Goal: Information Seeking & Learning: Learn about a topic

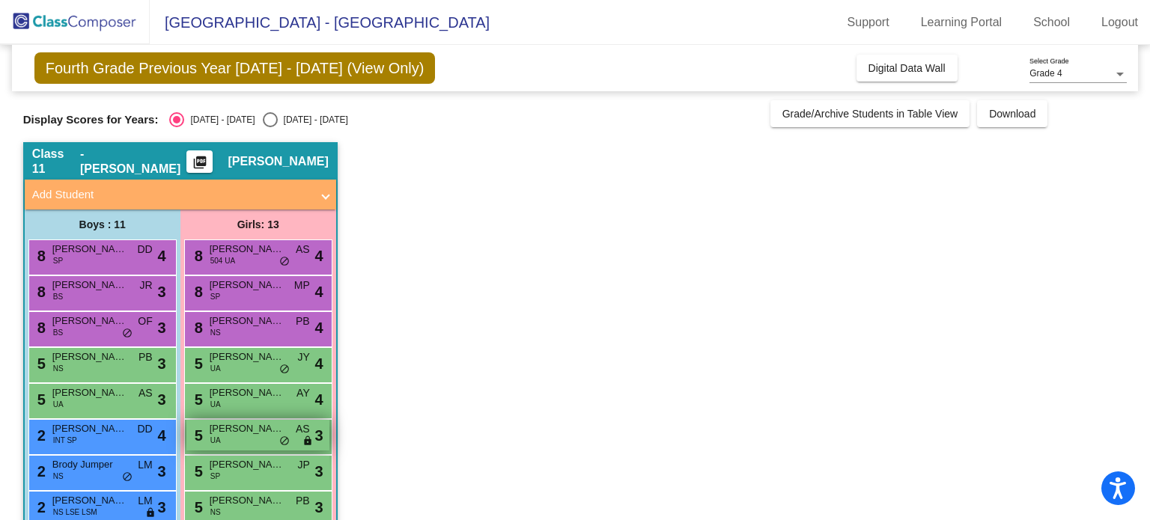
scroll to position [150, 0]
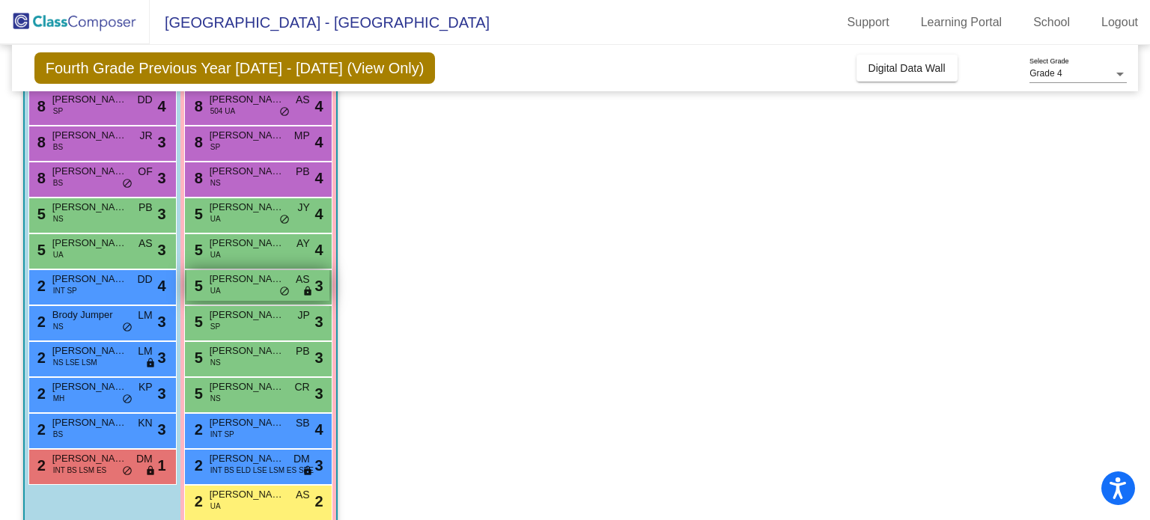
click at [255, 287] on div "5 [PERSON_NAME] UA AS lock do_not_disturb_alt 3" at bounding box center [257, 285] width 143 height 31
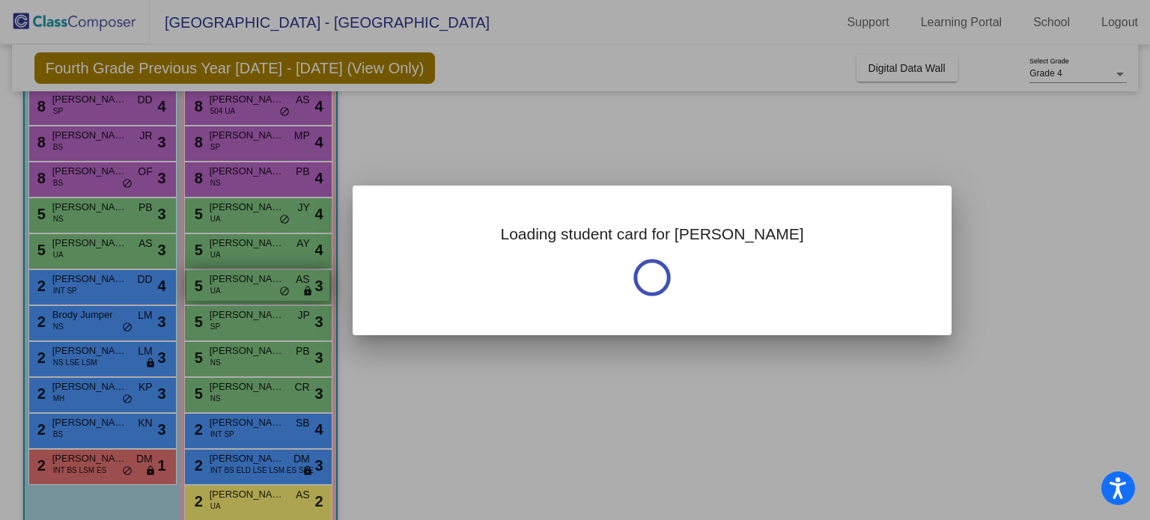
click at [255, 287] on div at bounding box center [575, 260] width 1150 height 520
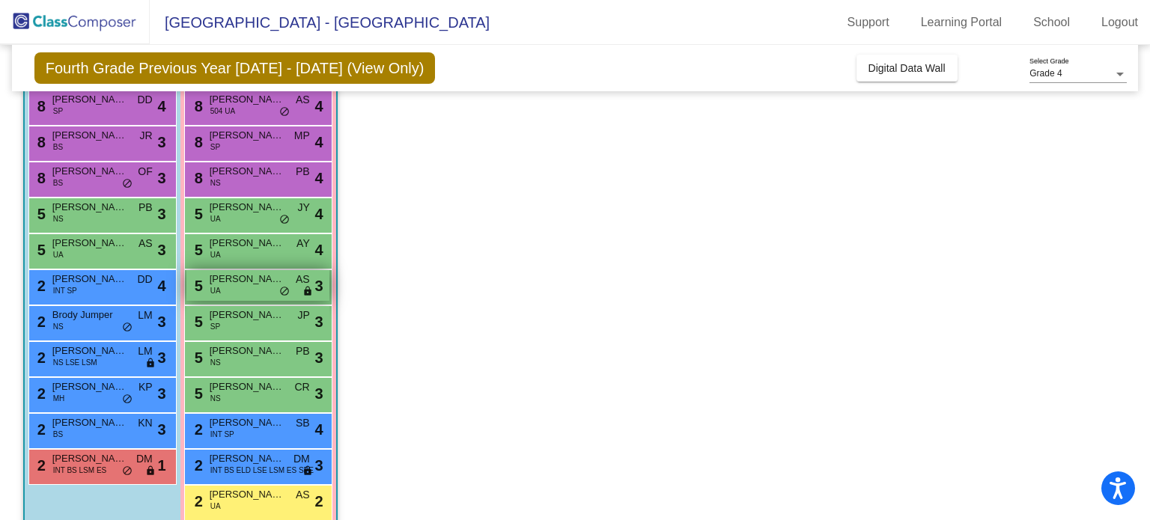
click at [289, 295] on span "do_not_disturb_alt" at bounding box center [284, 292] width 10 height 12
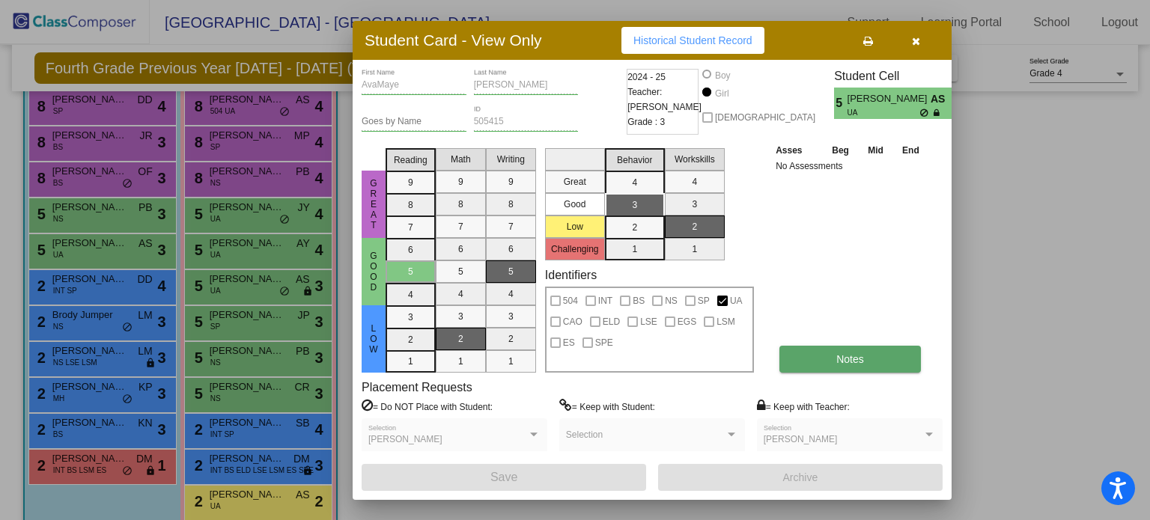
click at [868, 362] on button "Notes" at bounding box center [849, 359] width 141 height 27
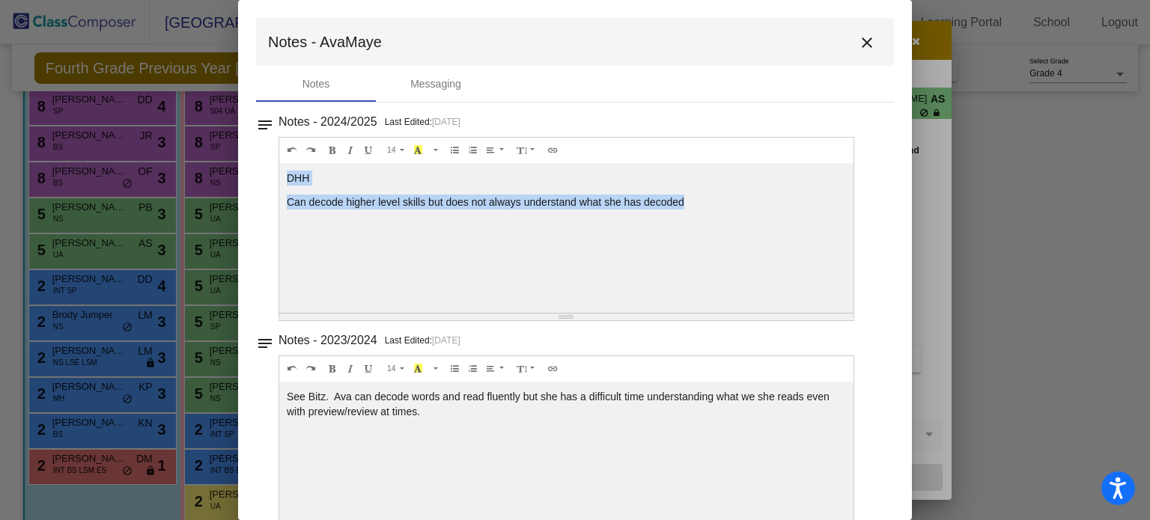
drag, startPoint x: 684, startPoint y: 197, endPoint x: 283, endPoint y: 171, distance: 402.0
click at [283, 171] on div "DHH Can decode higher level skills but does not always understand what she has …" at bounding box center [566, 238] width 574 height 150
copy div "DHH Can decode higher level skills but does not always understand what she has …"
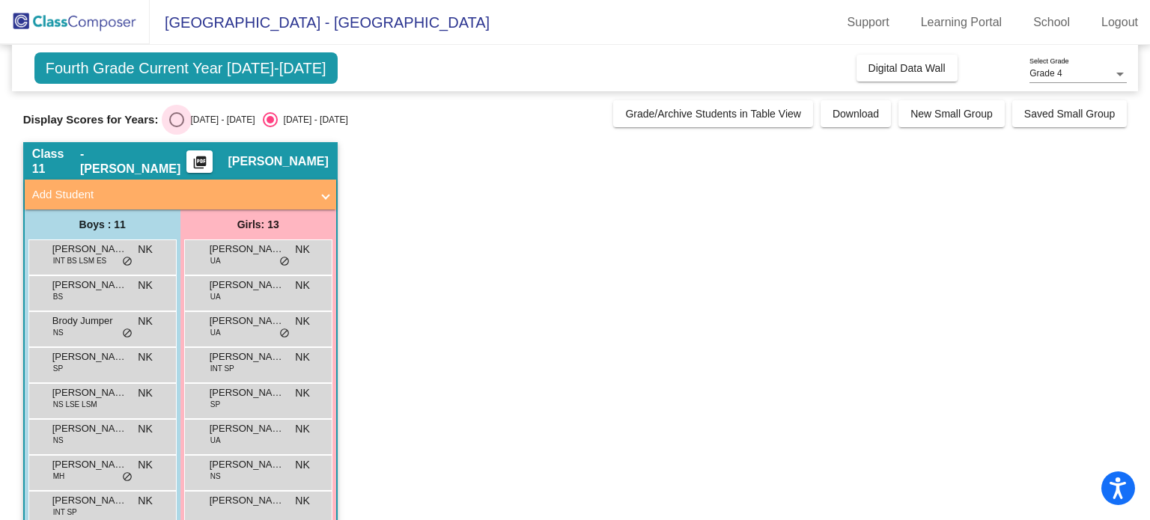
click at [174, 115] on div "Select an option" at bounding box center [176, 119] width 15 height 15
click at [176, 127] on input "[DATE] - [DATE]" at bounding box center [176, 127] width 1 height 1
radio input "true"
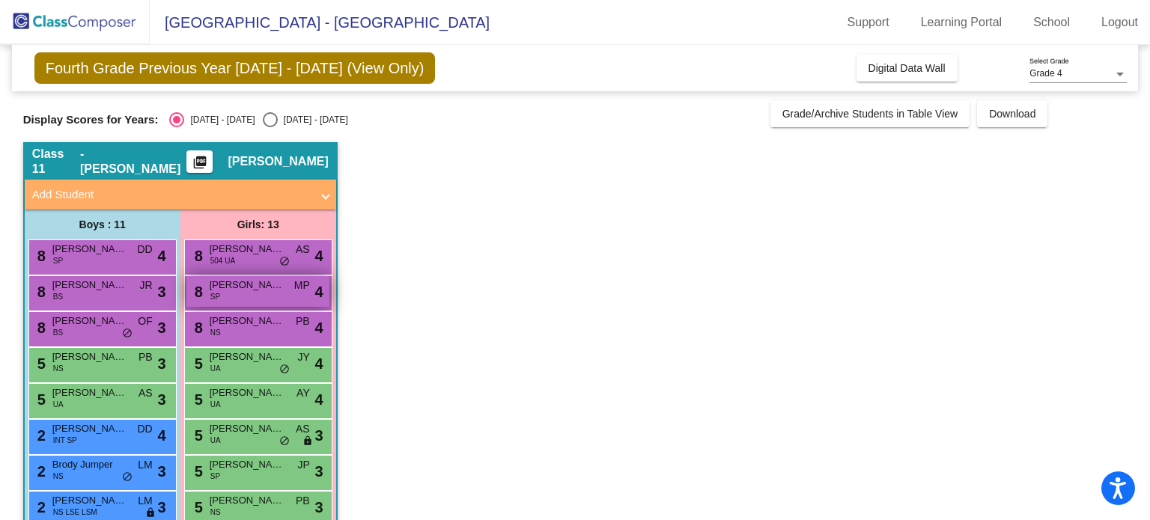
click at [272, 290] on span "[PERSON_NAME]" at bounding box center [247, 285] width 75 height 15
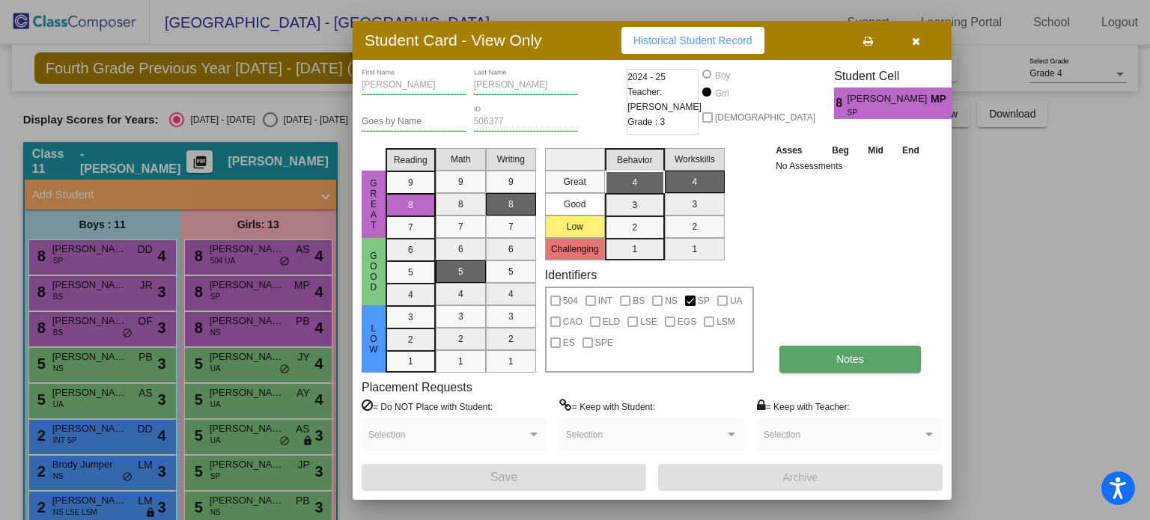
click at [868, 368] on button "Notes" at bounding box center [849, 359] width 141 height 27
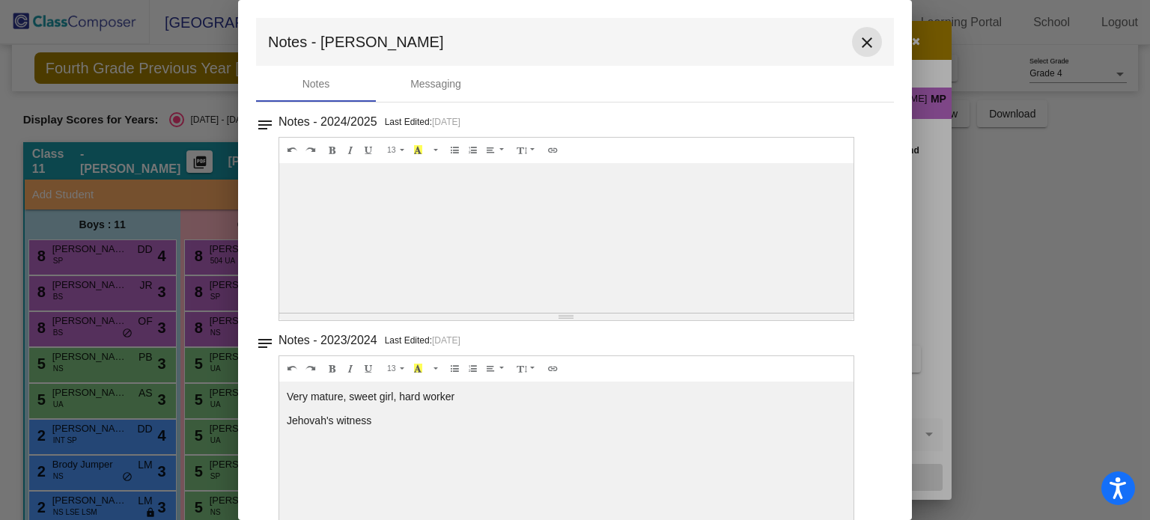
drag, startPoint x: 866, startPoint y: 40, endPoint x: 802, endPoint y: 74, distance: 73.0
click at [865, 40] on mat-icon "close" at bounding box center [867, 43] width 18 height 18
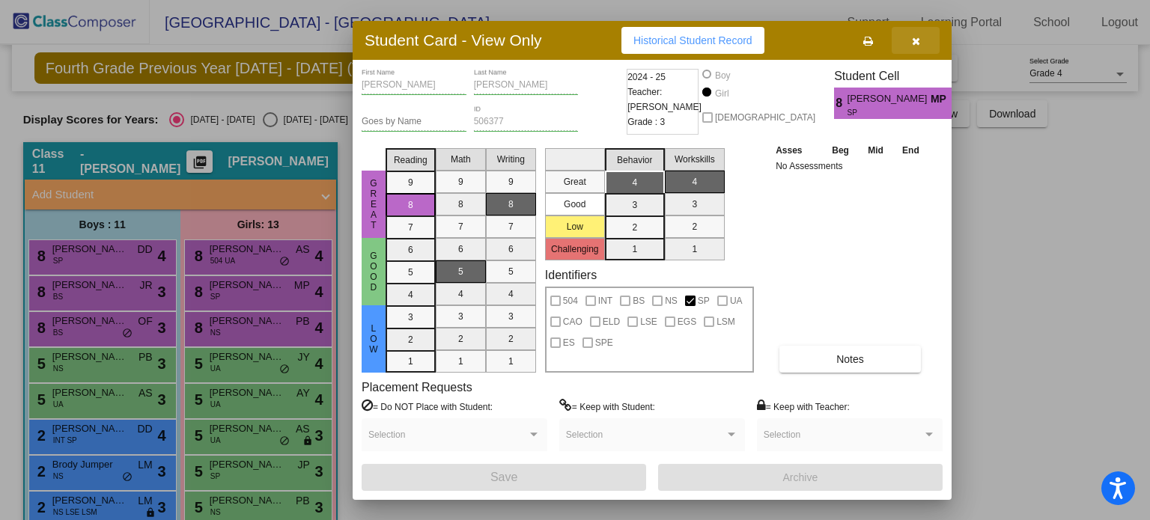
drag, startPoint x: 912, startPoint y: 41, endPoint x: 870, endPoint y: 51, distance: 43.0
click at [912, 41] on icon "button" at bounding box center [916, 41] width 8 height 10
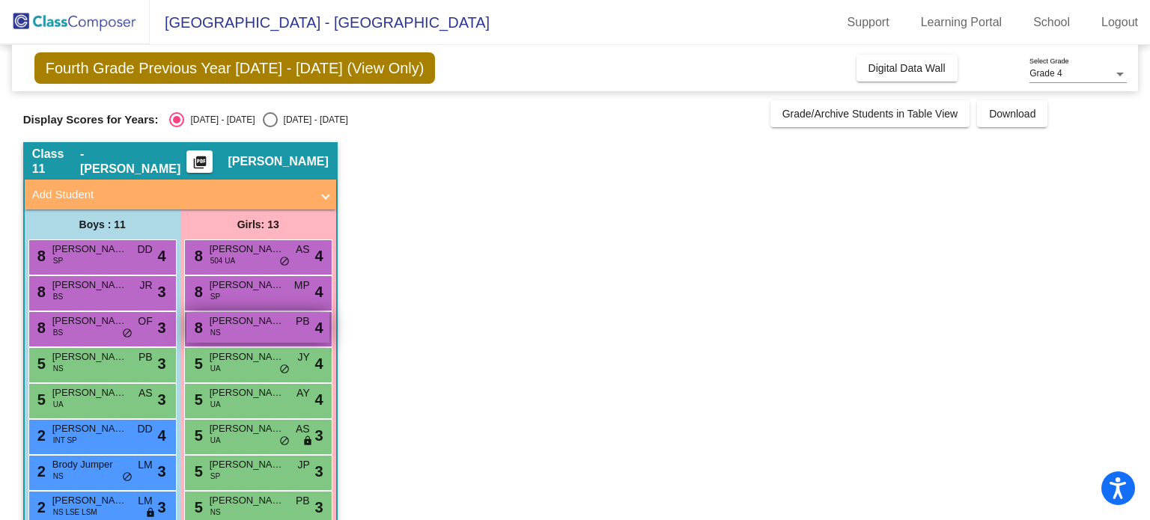
click at [269, 329] on div "8 [PERSON_NAME] PB lock do_not_disturb_alt 4" at bounding box center [257, 327] width 143 height 31
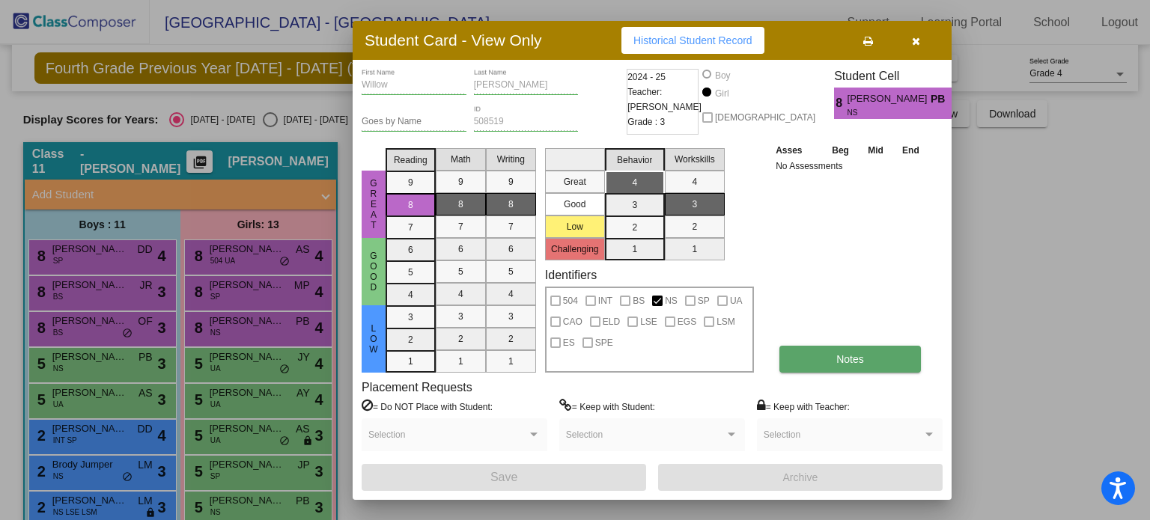
click at [836, 365] on button "Notes" at bounding box center [849, 359] width 141 height 27
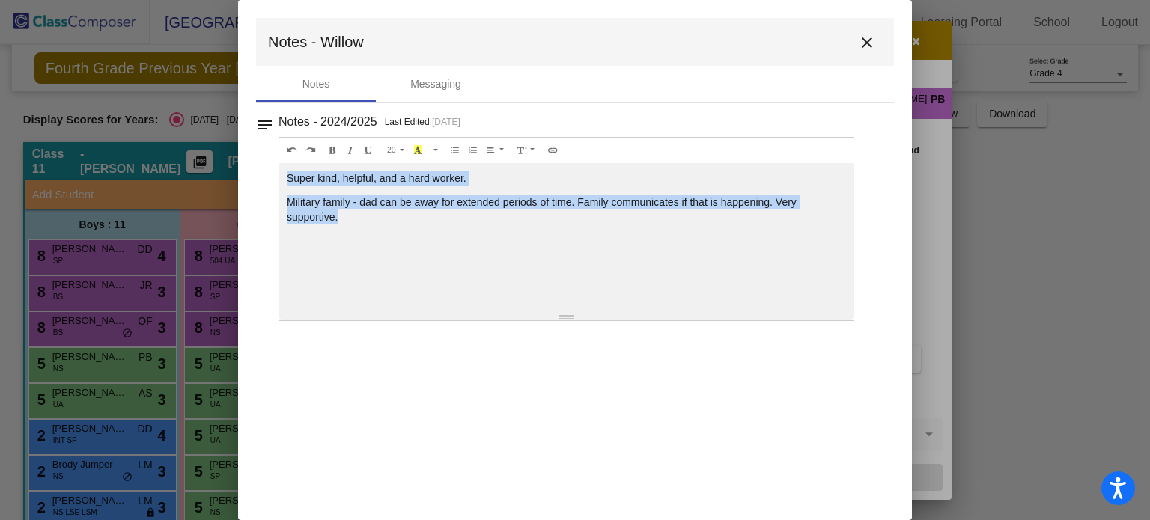
drag, startPoint x: 364, startPoint y: 222, endPoint x: 278, endPoint y: 176, distance: 96.8
click at [278, 176] on div "20 8 9 10 11 12 14 18 24 36 Background Color Transparent Select #ffff00 Text Co…" at bounding box center [566, 229] width 576 height 184
copy div "Super kind, helpful, and a hard worker. Military family - dad can be away for e…"
drag, startPoint x: 868, startPoint y: 40, endPoint x: 806, endPoint y: 5, distance: 70.7
click at [867, 40] on mat-icon "close" at bounding box center [867, 43] width 18 height 18
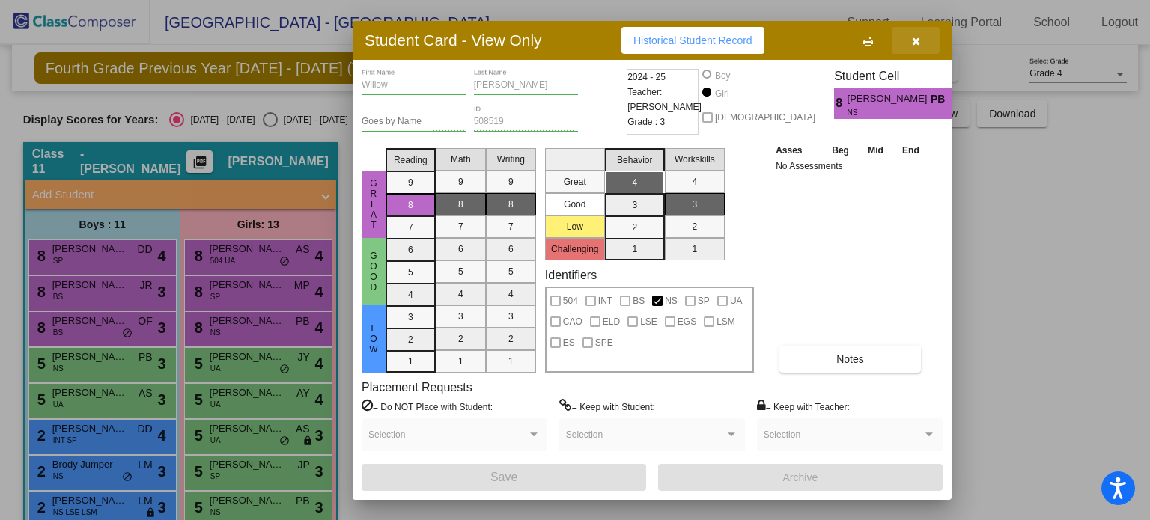
drag, startPoint x: 913, startPoint y: 33, endPoint x: 898, endPoint y: 52, distance: 24.6
click at [912, 32] on button "button" at bounding box center [915, 40] width 48 height 27
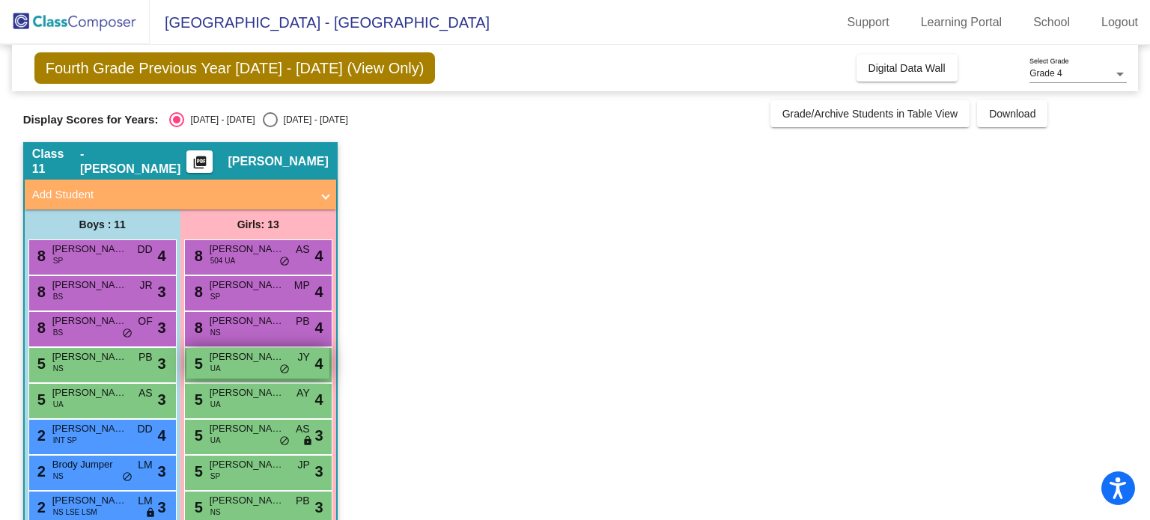
click at [263, 370] on div "5 [PERSON_NAME] UA JY lock do_not_disturb_alt 4" at bounding box center [257, 363] width 143 height 31
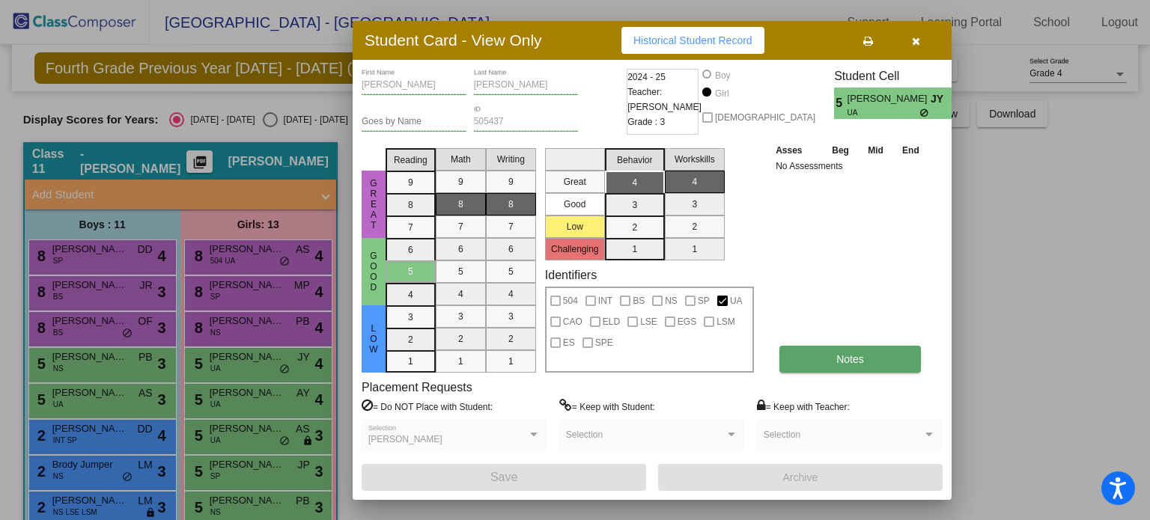
click at [885, 359] on button "Notes" at bounding box center [849, 359] width 141 height 27
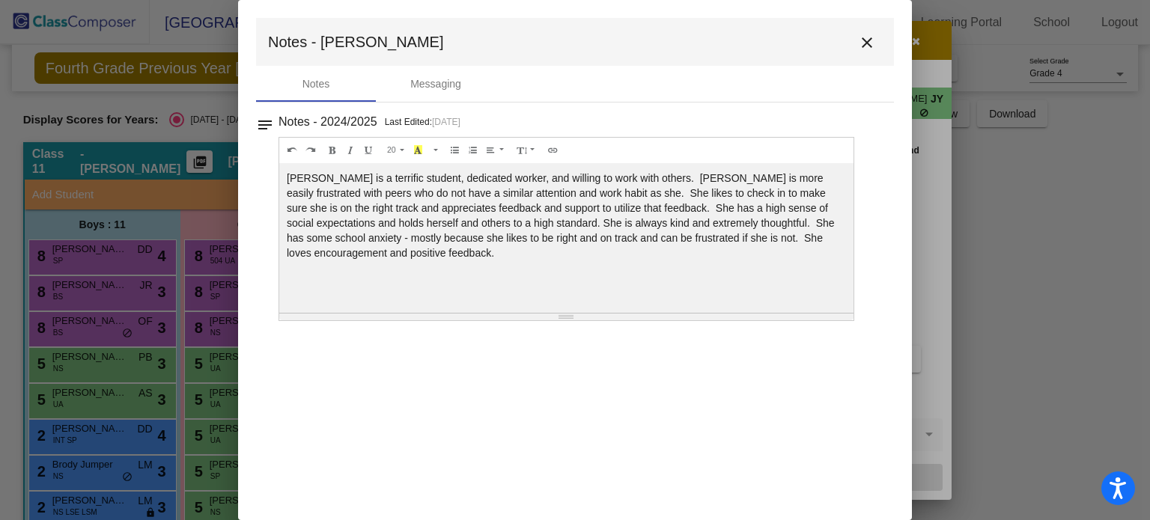
click at [865, 38] on mat-icon "close" at bounding box center [867, 43] width 18 height 18
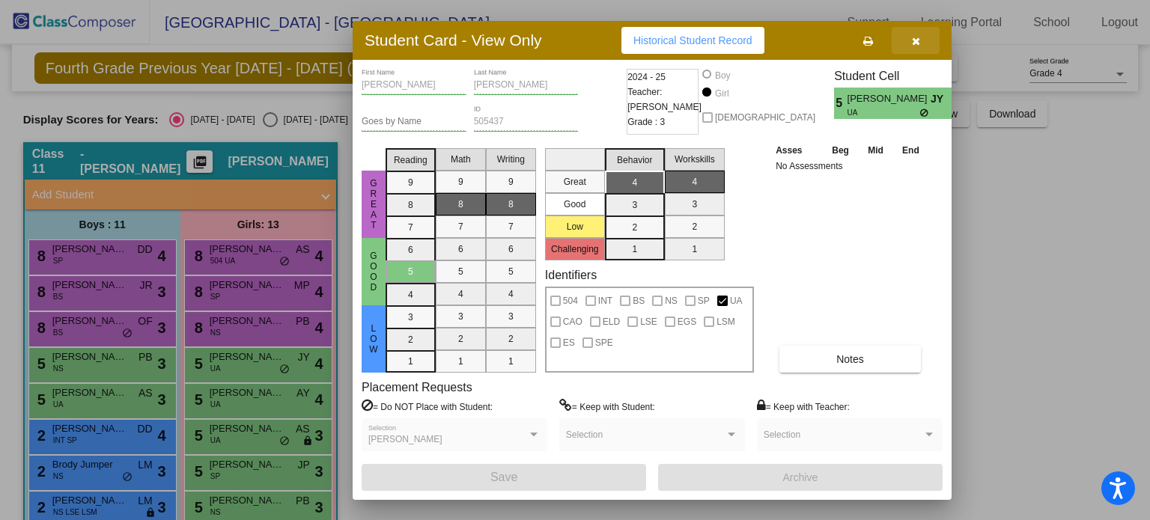
click at [910, 40] on button "button" at bounding box center [915, 40] width 48 height 27
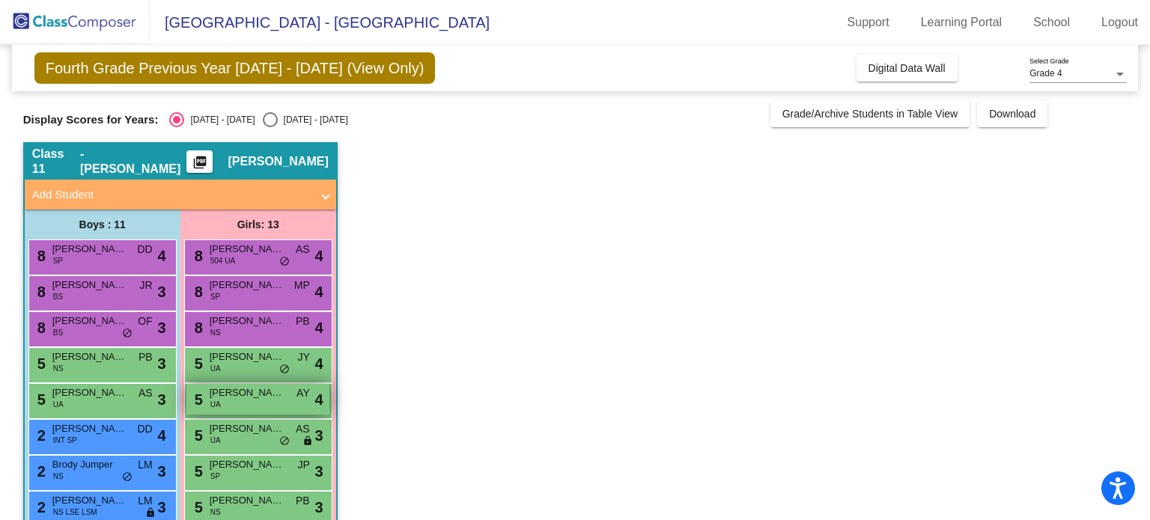
click at [263, 408] on div "5 [PERSON_NAME] UA AY lock do_not_disturb_alt 4" at bounding box center [257, 399] width 143 height 31
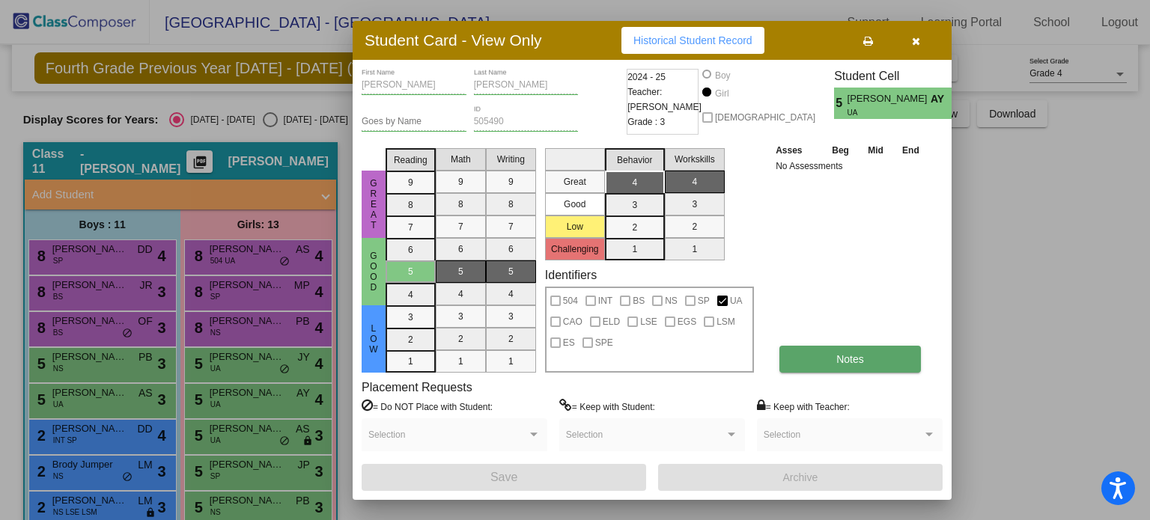
click at [863, 350] on button "Notes" at bounding box center [849, 359] width 141 height 27
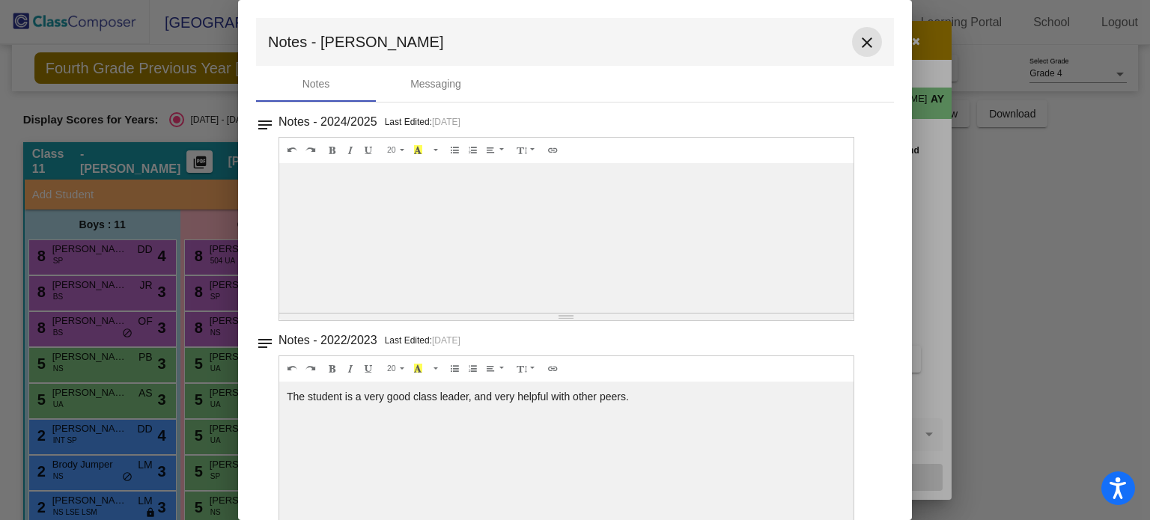
click at [858, 37] on mat-icon "close" at bounding box center [867, 43] width 18 height 18
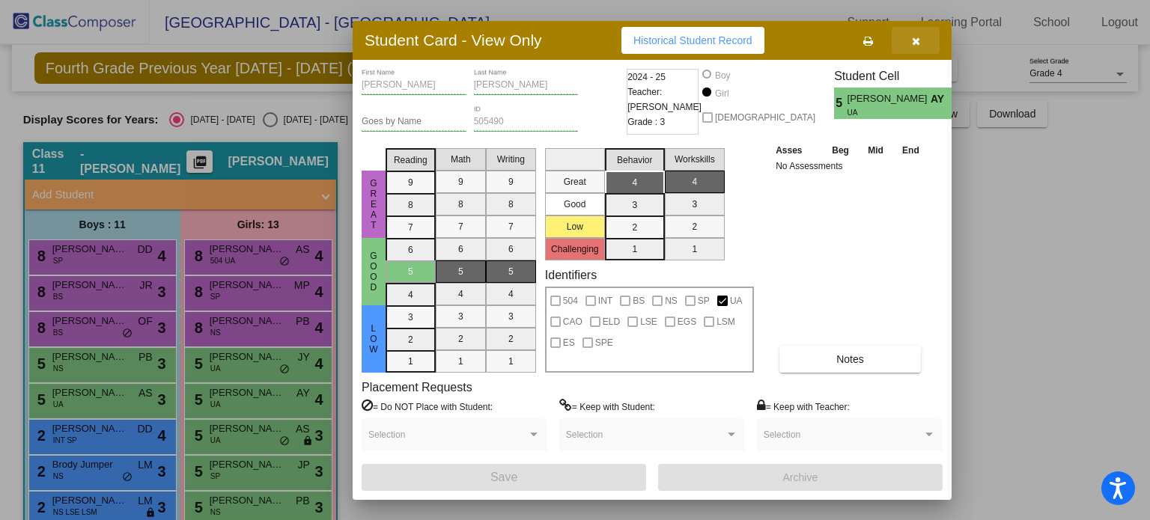
click at [923, 40] on button "button" at bounding box center [915, 40] width 48 height 27
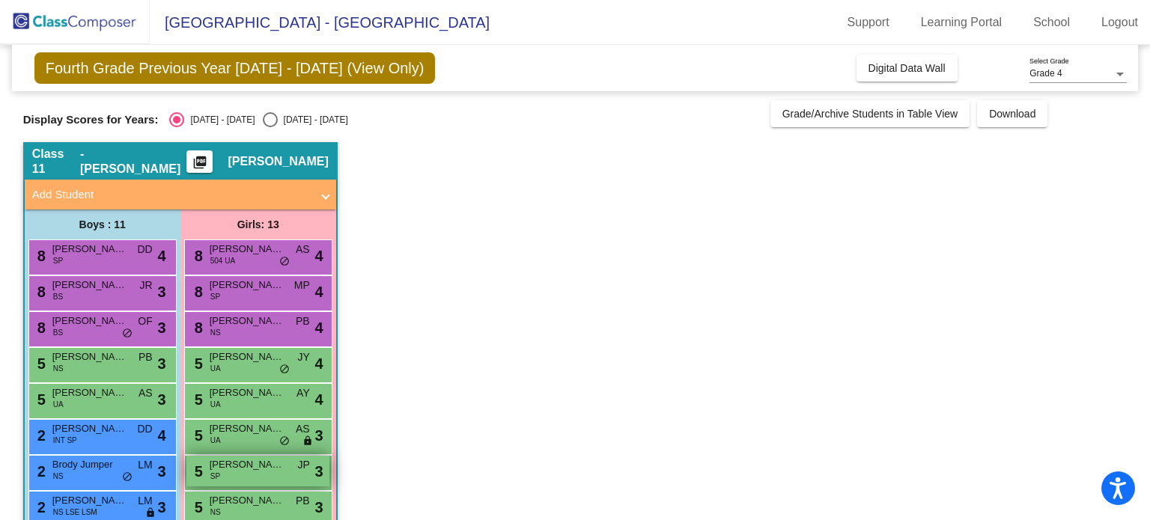
scroll to position [150, 0]
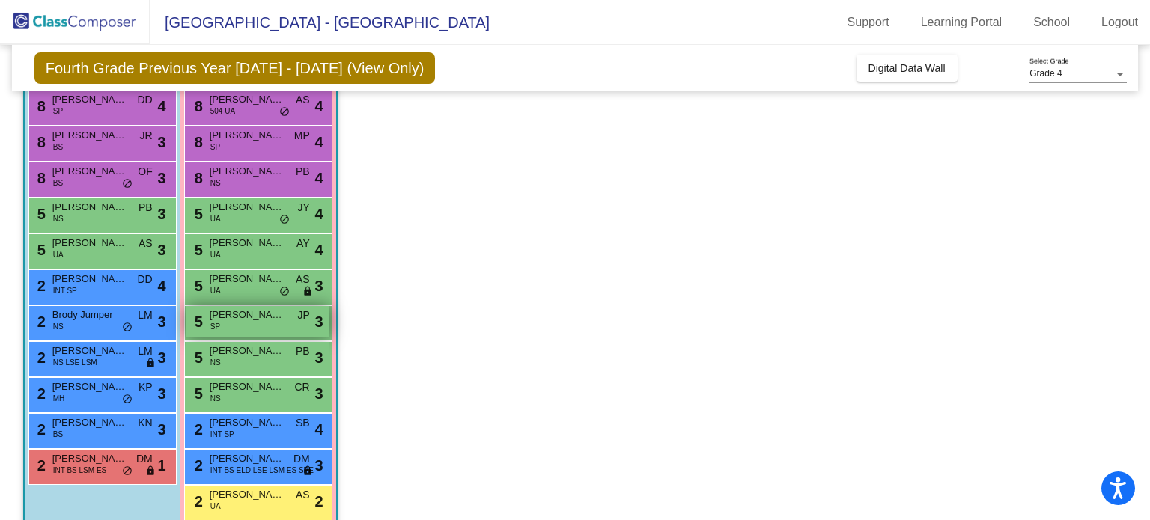
click at [257, 326] on div "5 [PERSON_NAME] SP JP lock do_not_disturb_alt 3" at bounding box center [257, 321] width 143 height 31
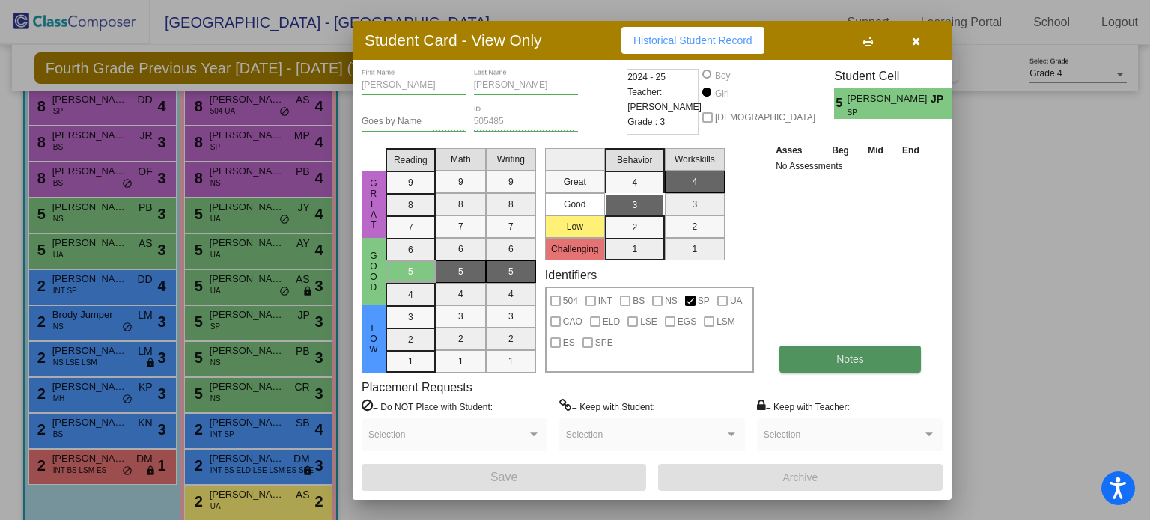
click at [804, 353] on button "Notes" at bounding box center [849, 359] width 141 height 27
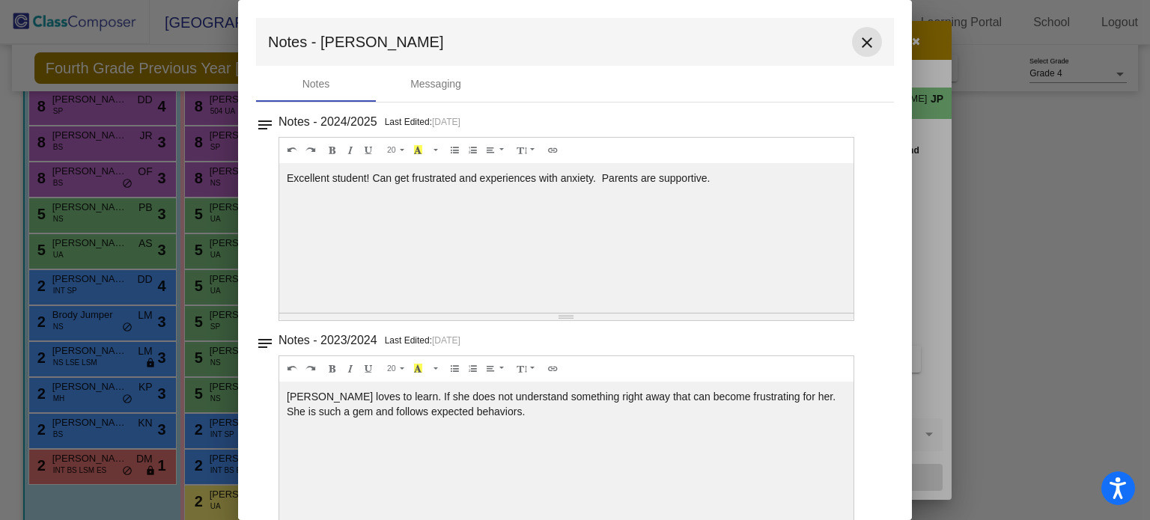
click at [859, 37] on mat-icon "close" at bounding box center [867, 43] width 18 height 18
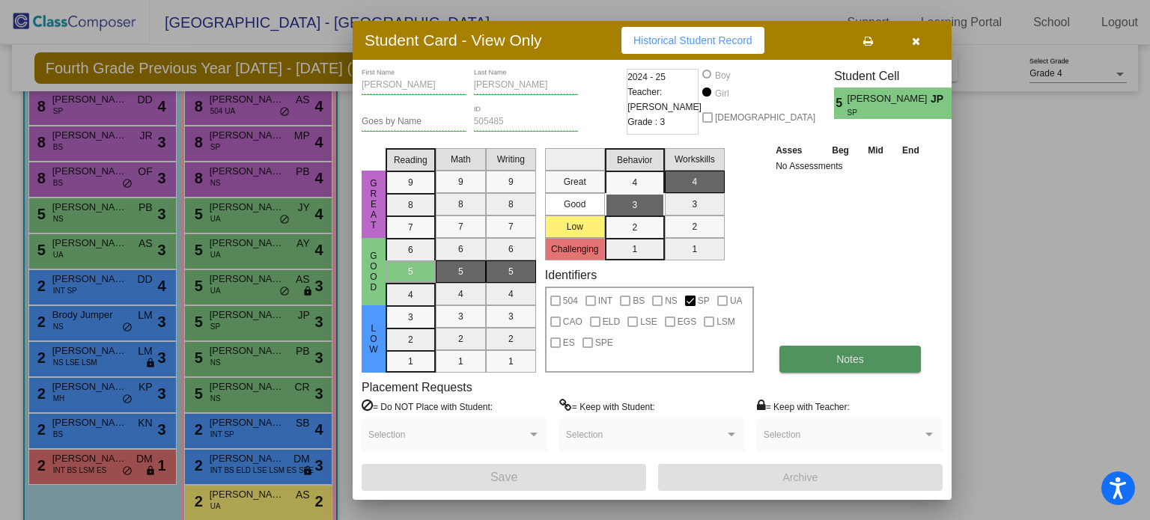
click at [898, 353] on button "Notes" at bounding box center [849, 359] width 141 height 27
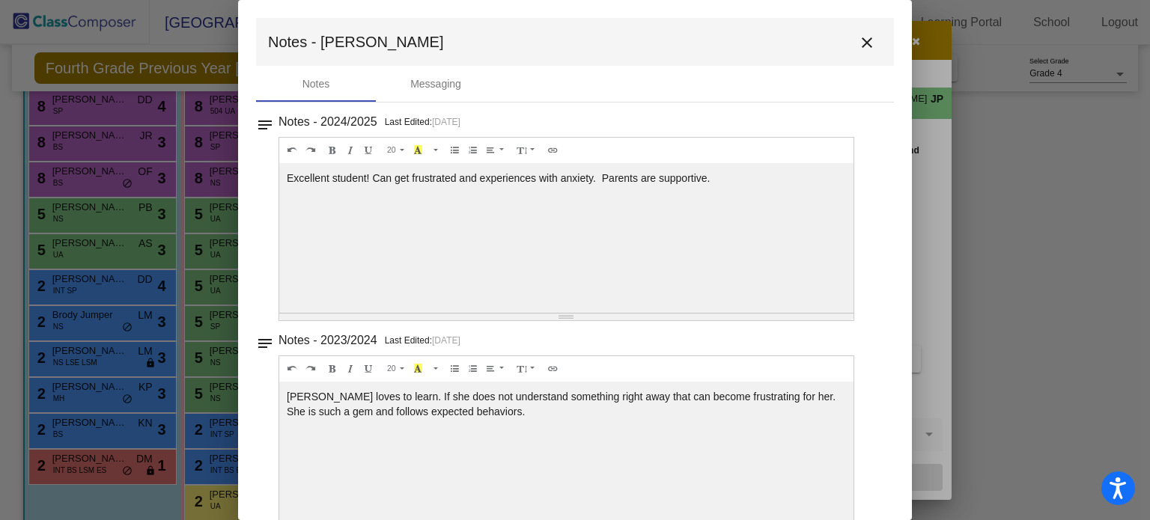
click at [858, 40] on mat-icon "close" at bounding box center [867, 43] width 18 height 18
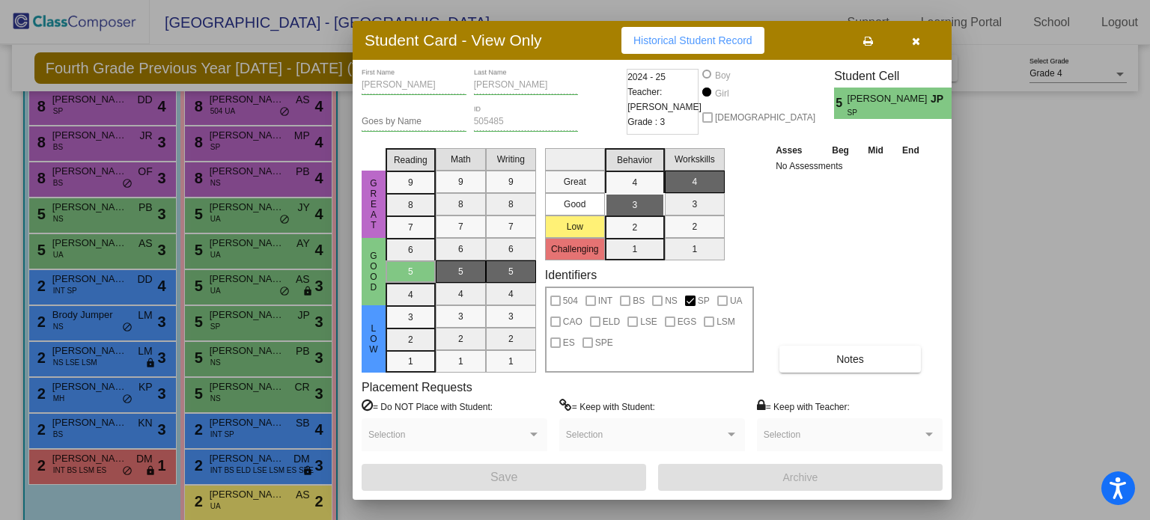
click at [913, 38] on icon "button" at bounding box center [916, 41] width 8 height 10
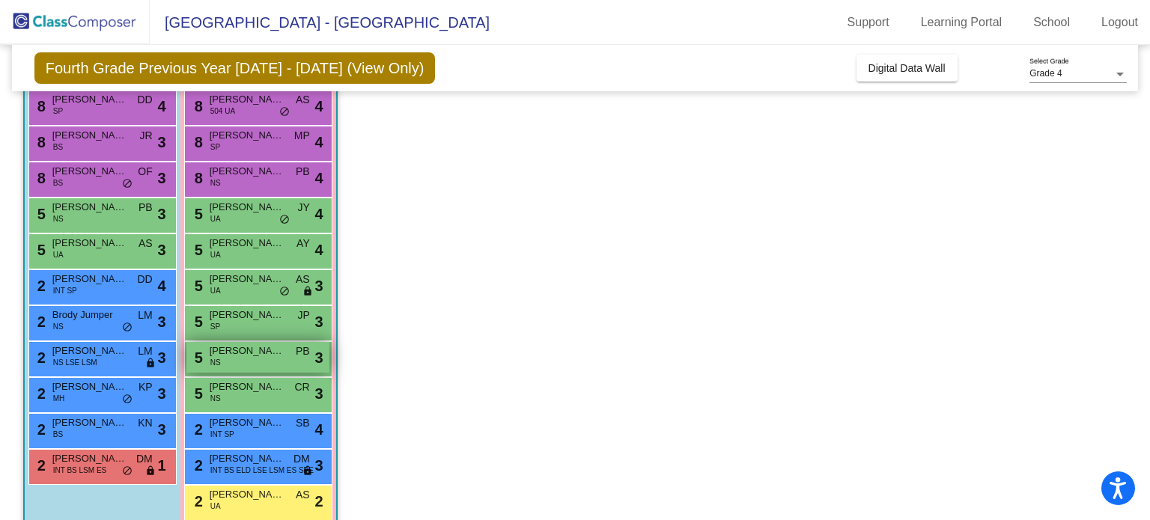
click at [255, 357] on span "[PERSON_NAME]" at bounding box center [247, 351] width 75 height 15
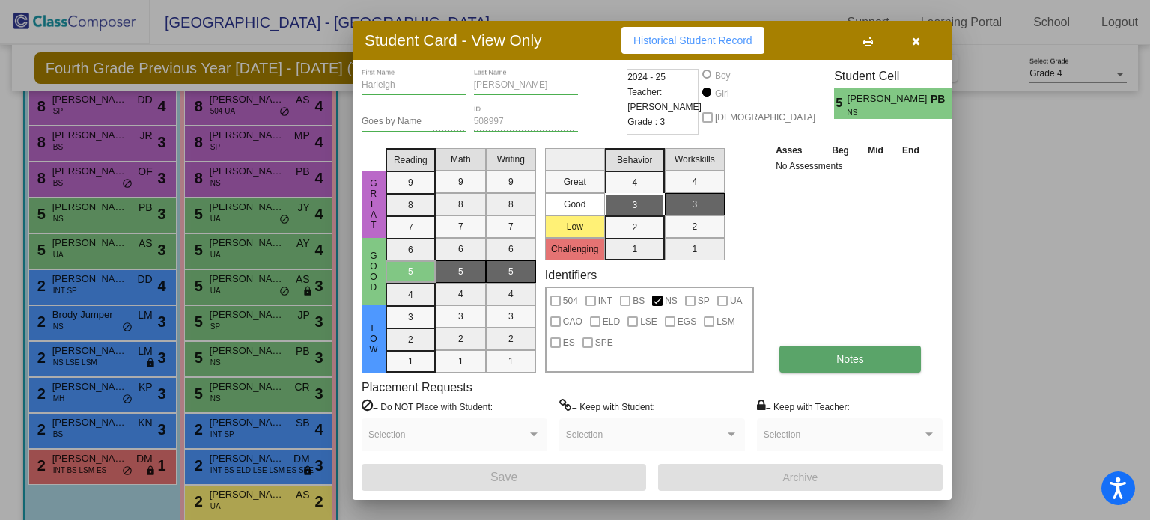
click at [823, 359] on button "Notes" at bounding box center [849, 359] width 141 height 27
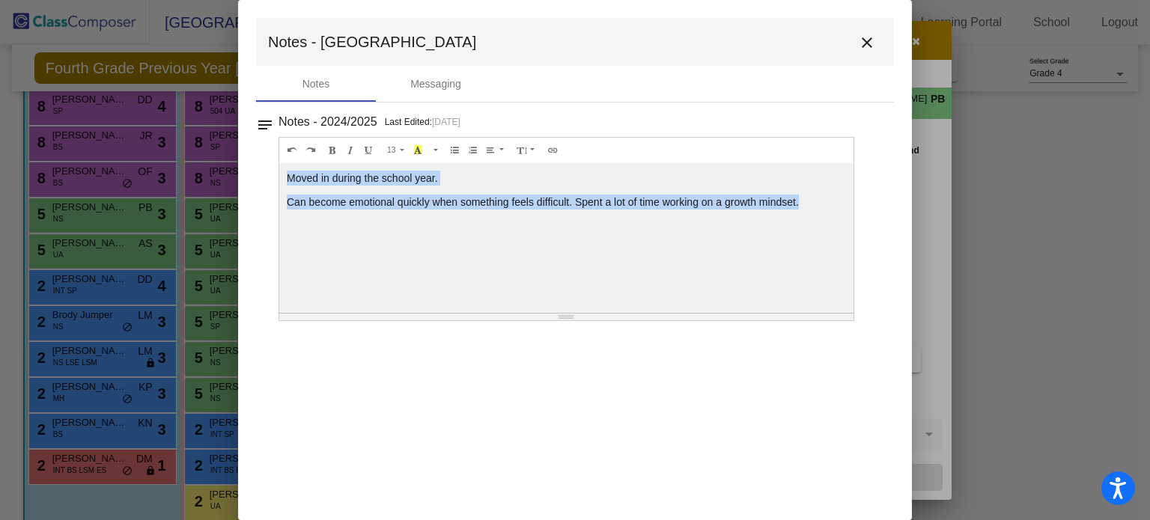
drag, startPoint x: 805, startPoint y: 202, endPoint x: 279, endPoint y: 180, distance: 526.7
click at [279, 180] on div "Moved in during the school year. Can become emotional quickly when something fe…" at bounding box center [566, 238] width 574 height 150
copy div "Moved in during the school year. Can become emotional quickly when something fe…"
click at [868, 35] on mat-icon "close" at bounding box center [867, 43] width 18 height 18
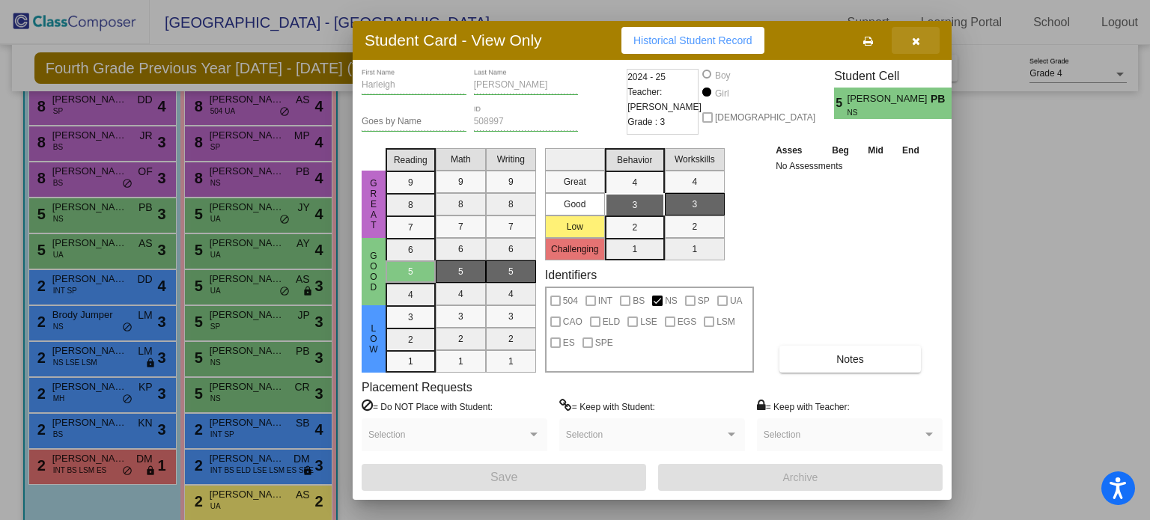
click at [913, 38] on icon "button" at bounding box center [916, 41] width 8 height 10
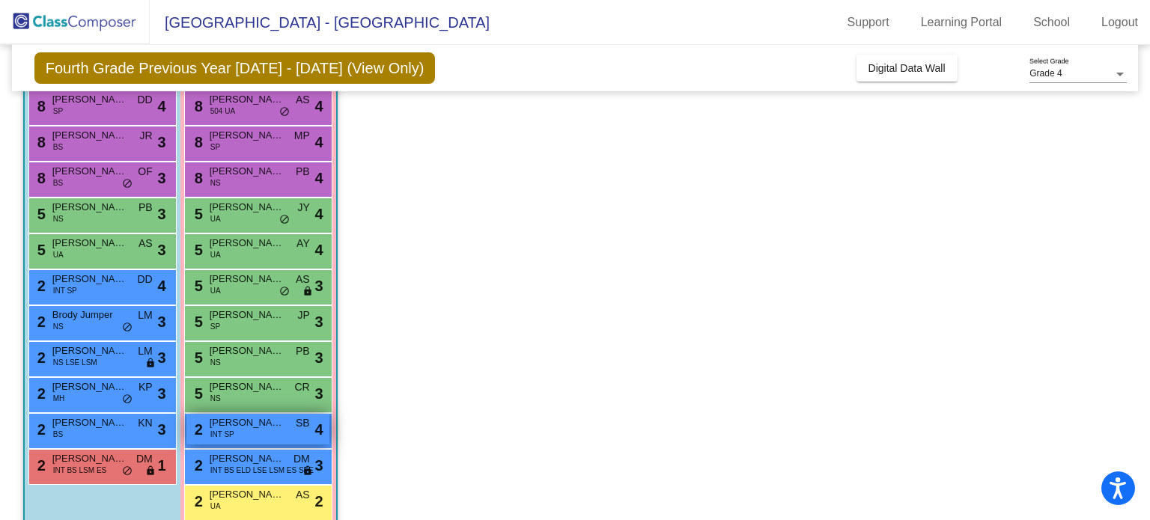
click at [282, 425] on span "[PERSON_NAME]" at bounding box center [247, 422] width 75 height 15
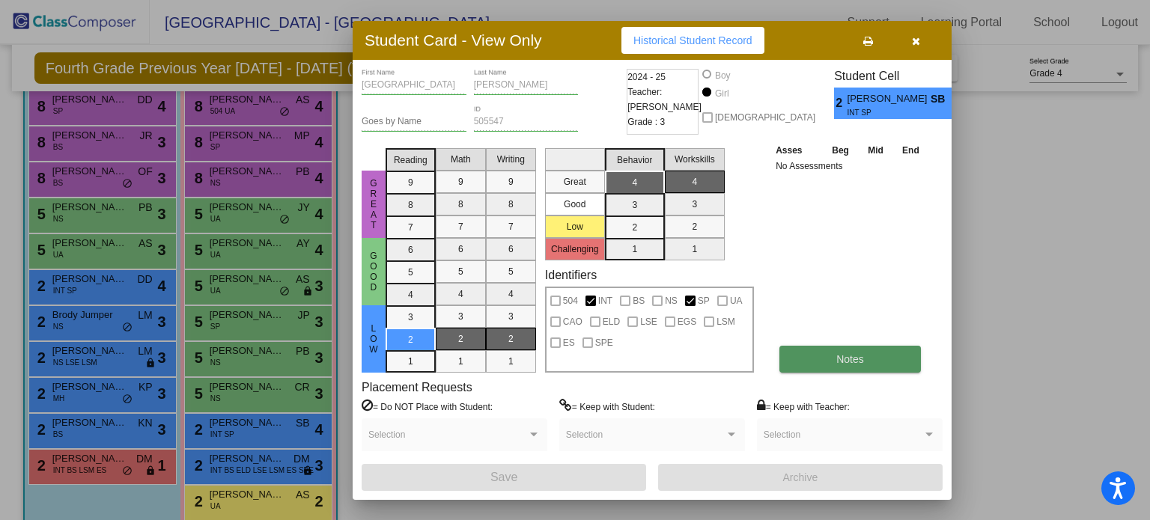
click at [859, 348] on button "Notes" at bounding box center [849, 359] width 141 height 27
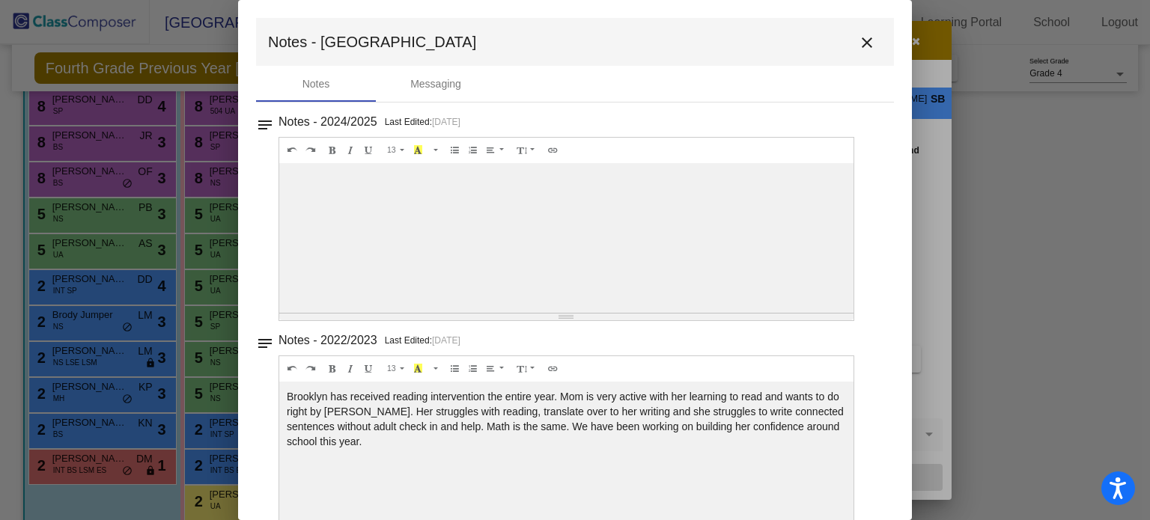
click at [858, 38] on mat-icon "close" at bounding box center [867, 43] width 18 height 18
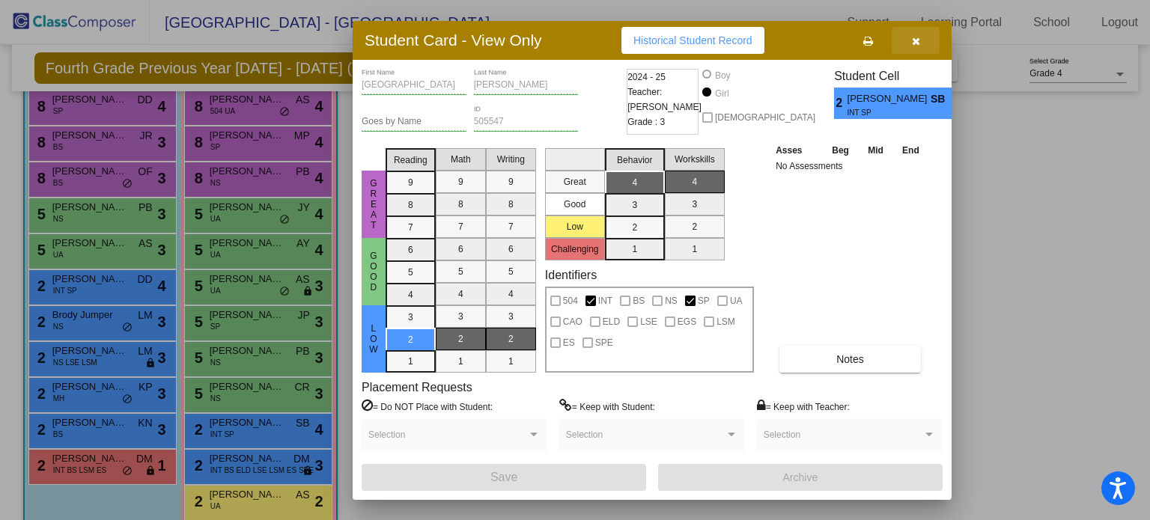
click at [919, 44] on icon "button" at bounding box center [916, 41] width 8 height 10
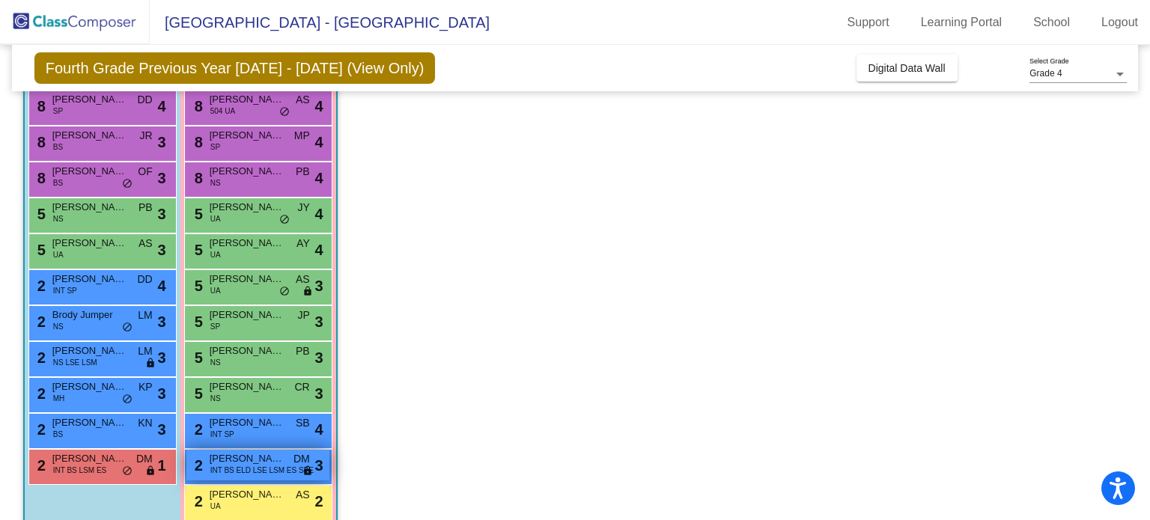
click at [260, 465] on span "INT BS ELD LSE LSM ES SPE" at bounding box center [261, 470] width 103 height 11
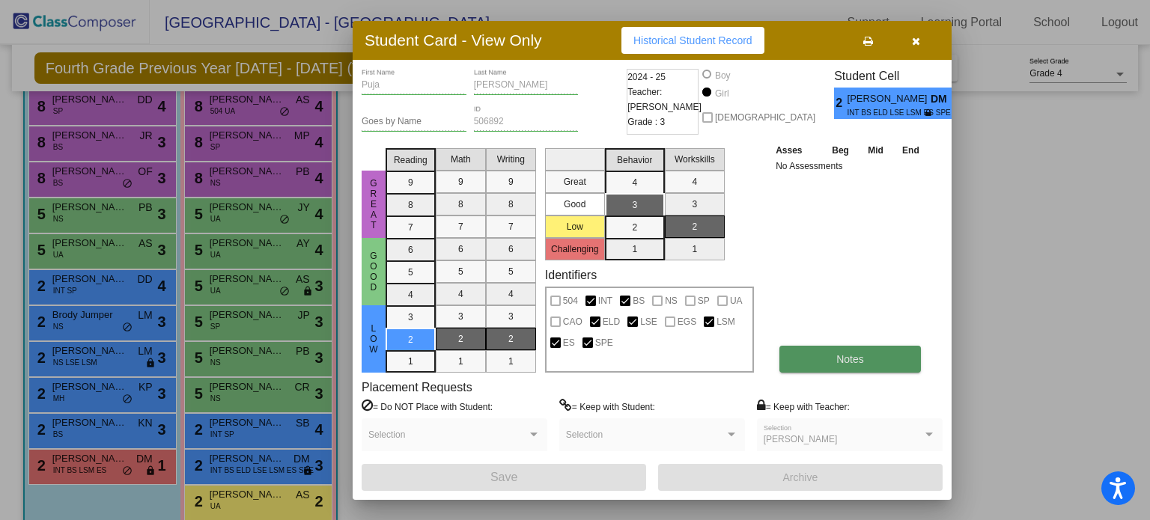
click at [844, 355] on span "Notes" at bounding box center [850, 359] width 28 height 12
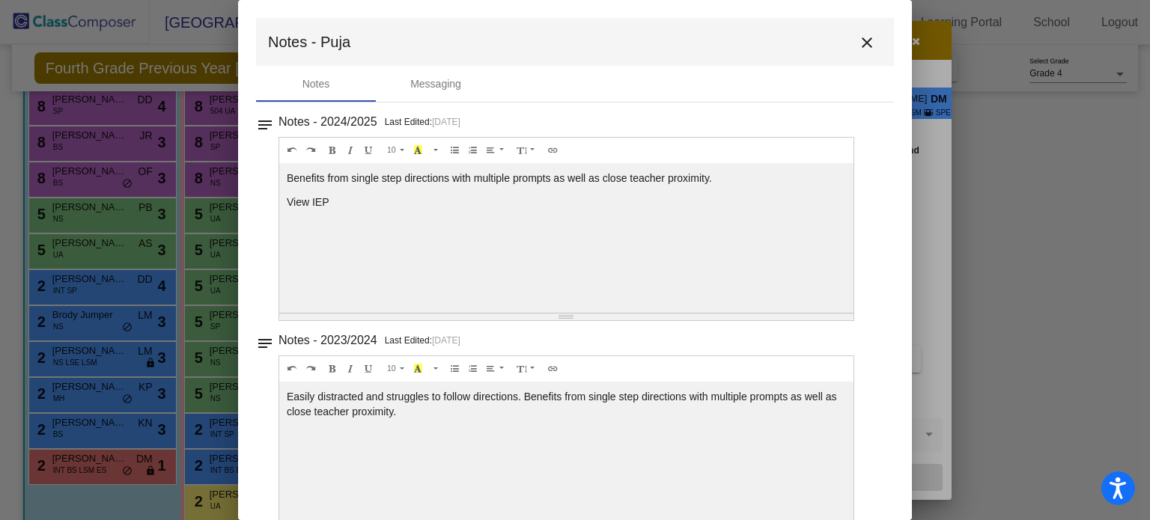
drag, startPoint x: 330, startPoint y: 206, endPoint x: 284, endPoint y: 198, distance: 46.3
click at [284, 198] on div "Benefits from single step directions with multiple prompts as well as close tea…" at bounding box center [566, 238] width 574 height 150
copy p "View IEP"
click at [865, 41] on mat-icon "close" at bounding box center [867, 43] width 18 height 18
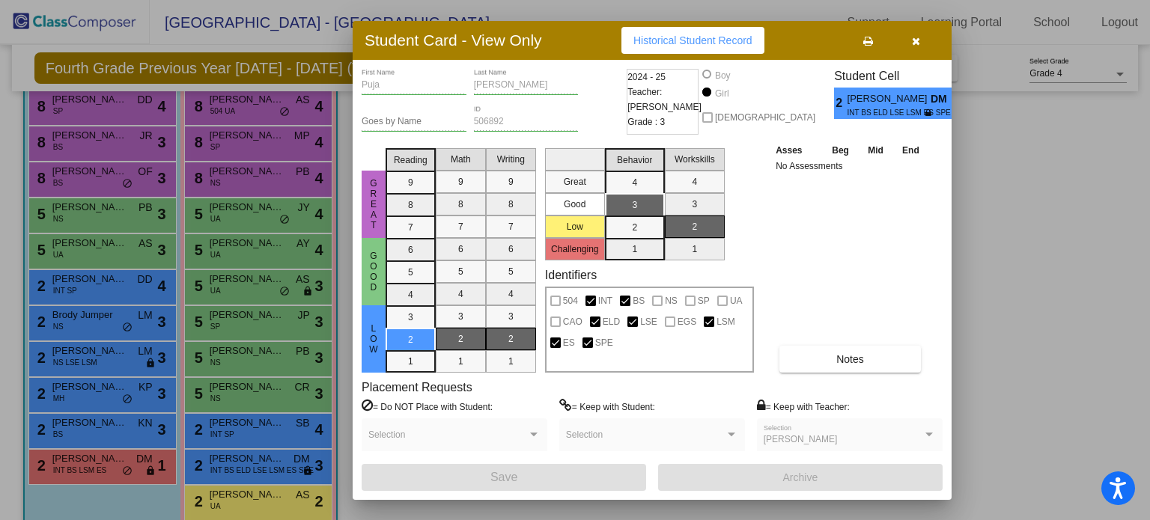
click at [924, 38] on button "button" at bounding box center [915, 40] width 48 height 27
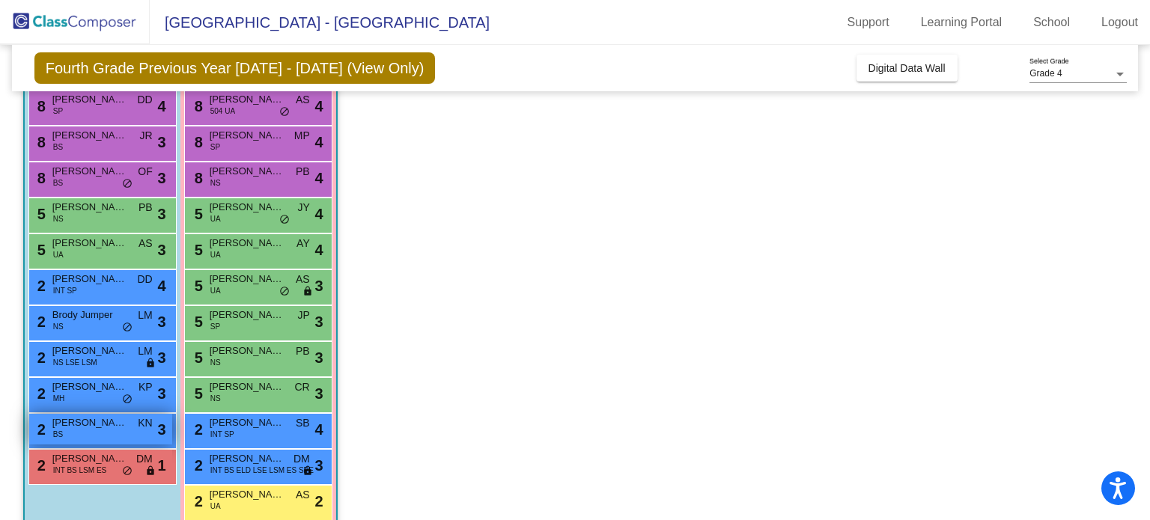
click at [82, 426] on span "[PERSON_NAME]" at bounding box center [89, 422] width 75 height 15
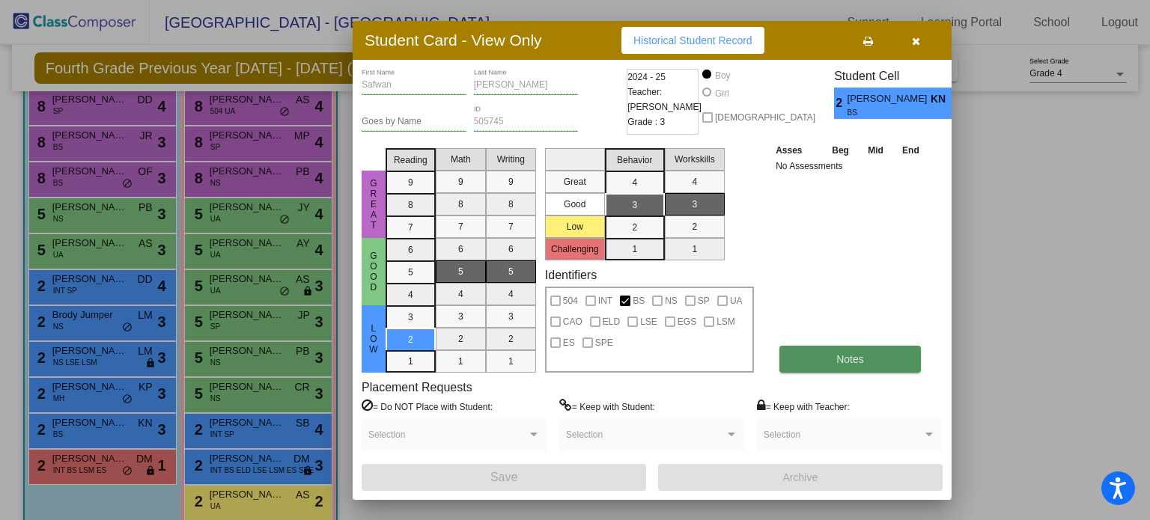
click at [814, 362] on button "Notes" at bounding box center [849, 359] width 141 height 27
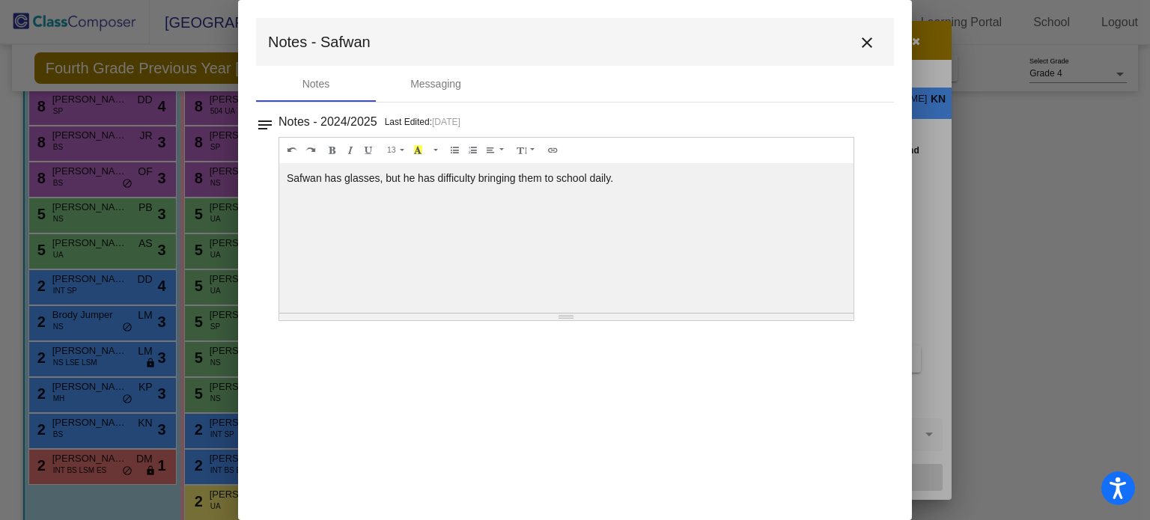
click at [862, 40] on mat-icon "close" at bounding box center [867, 43] width 18 height 18
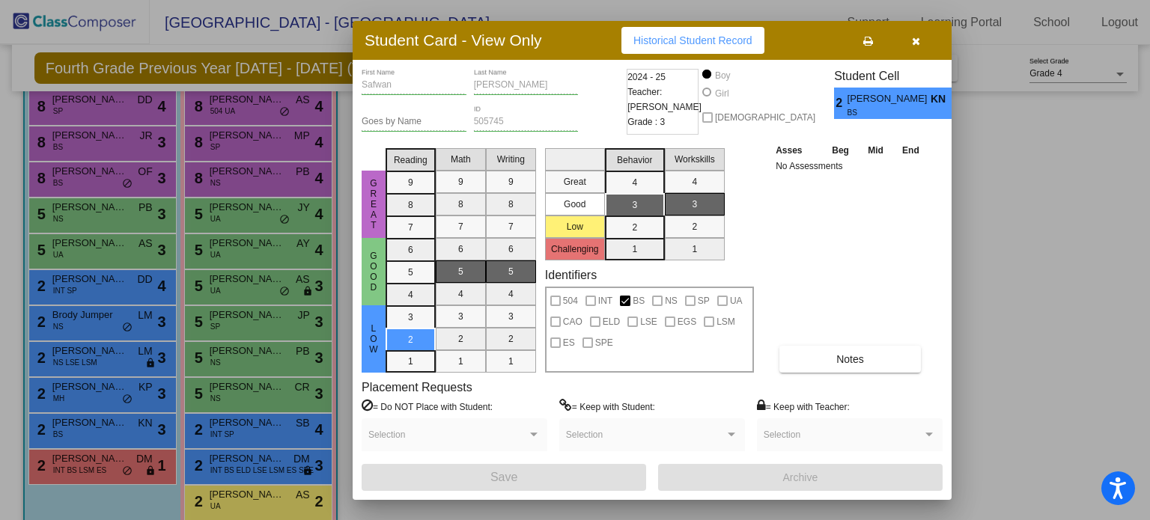
drag, startPoint x: 913, startPoint y: 38, endPoint x: 903, endPoint y: 49, distance: 14.9
click at [913, 38] on icon "button" at bounding box center [916, 41] width 8 height 10
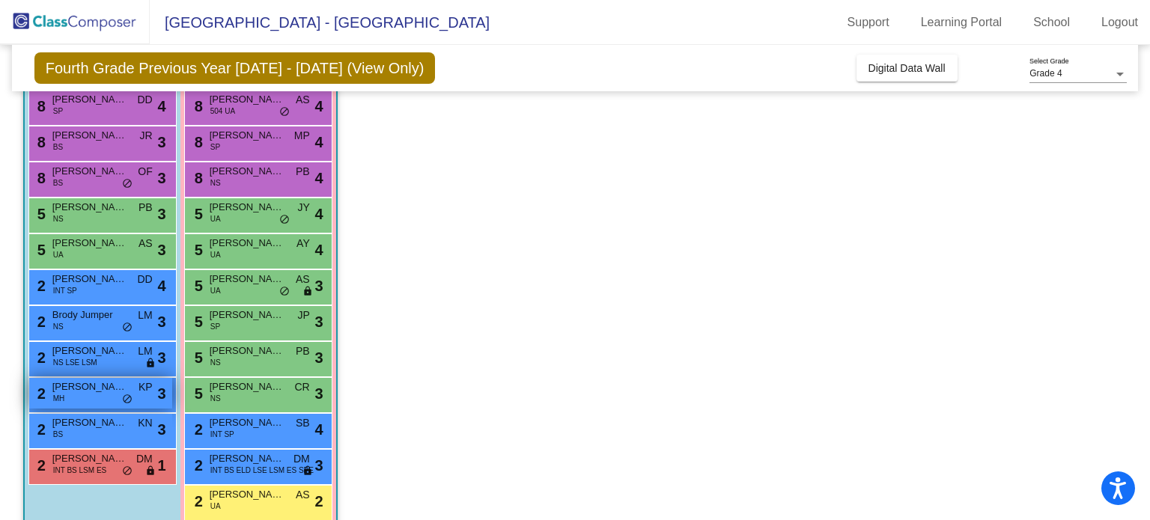
click at [86, 389] on span "[PERSON_NAME]" at bounding box center [89, 386] width 75 height 15
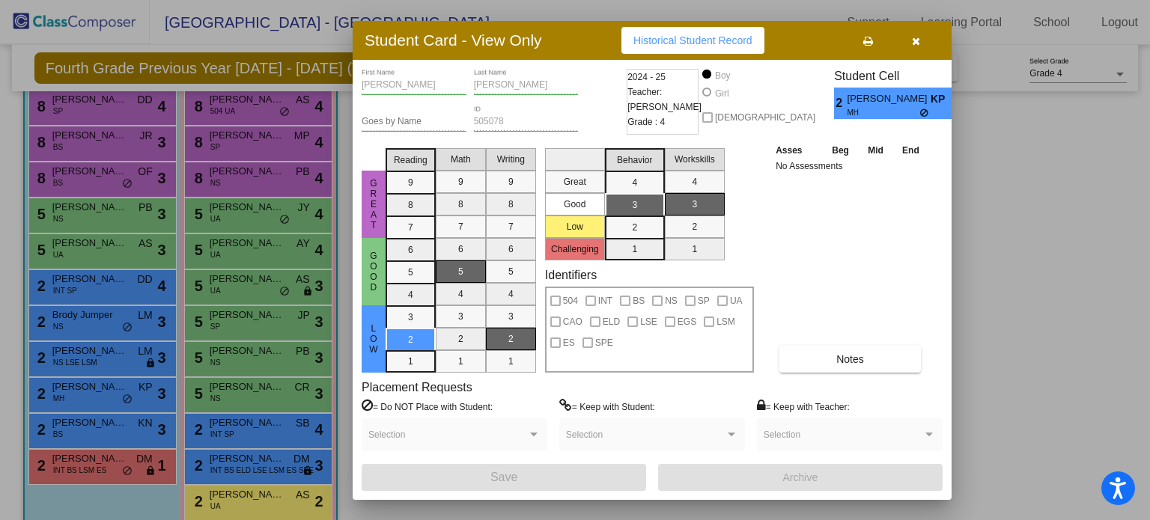
click at [916, 36] on icon "button" at bounding box center [916, 41] width 8 height 10
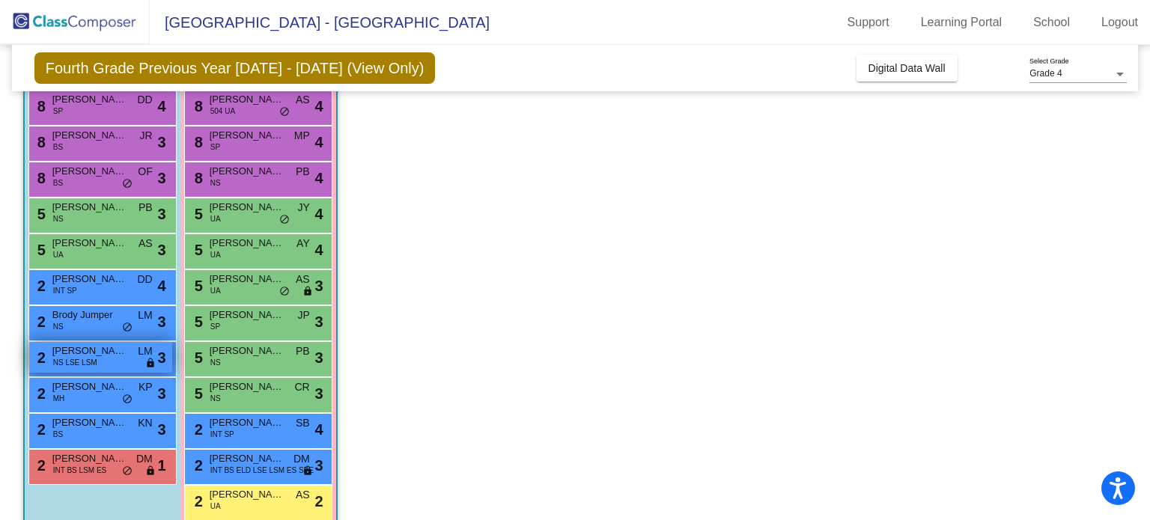
click at [108, 356] on span "[PERSON_NAME]" at bounding box center [89, 351] width 75 height 15
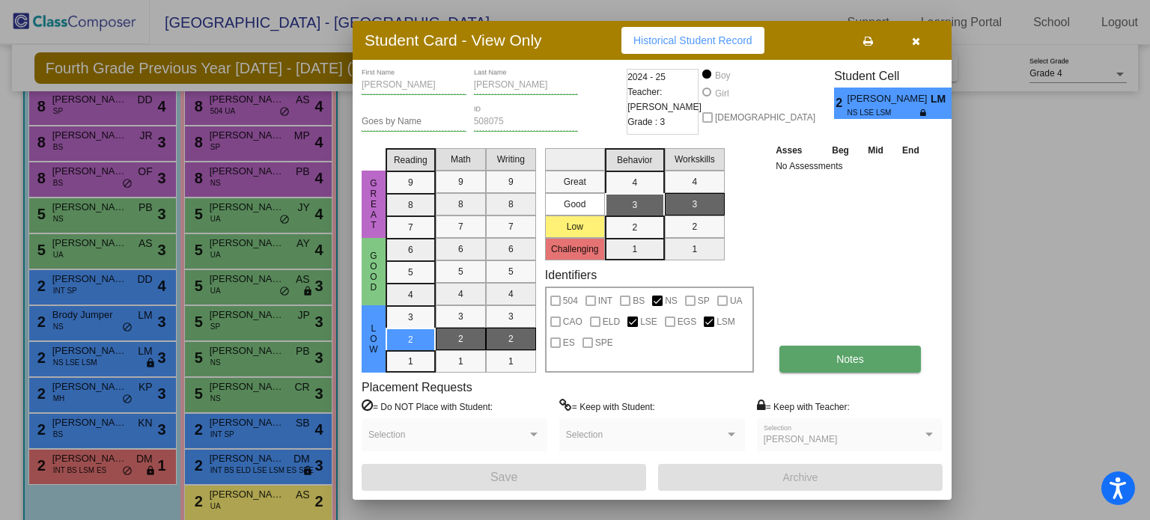
click at [863, 369] on button "Notes" at bounding box center [849, 359] width 141 height 27
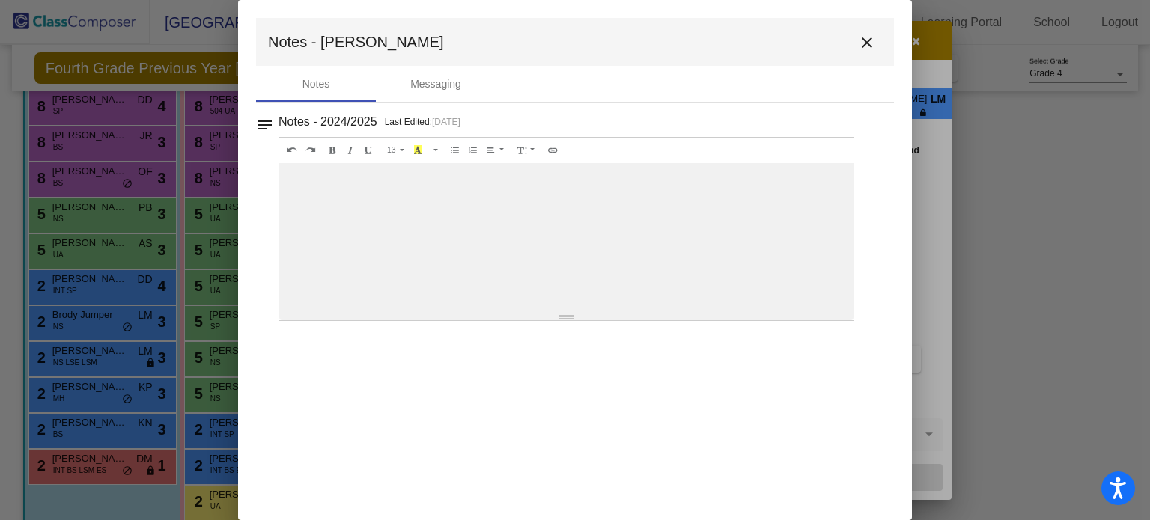
click at [872, 41] on mat-icon "close" at bounding box center [867, 43] width 18 height 18
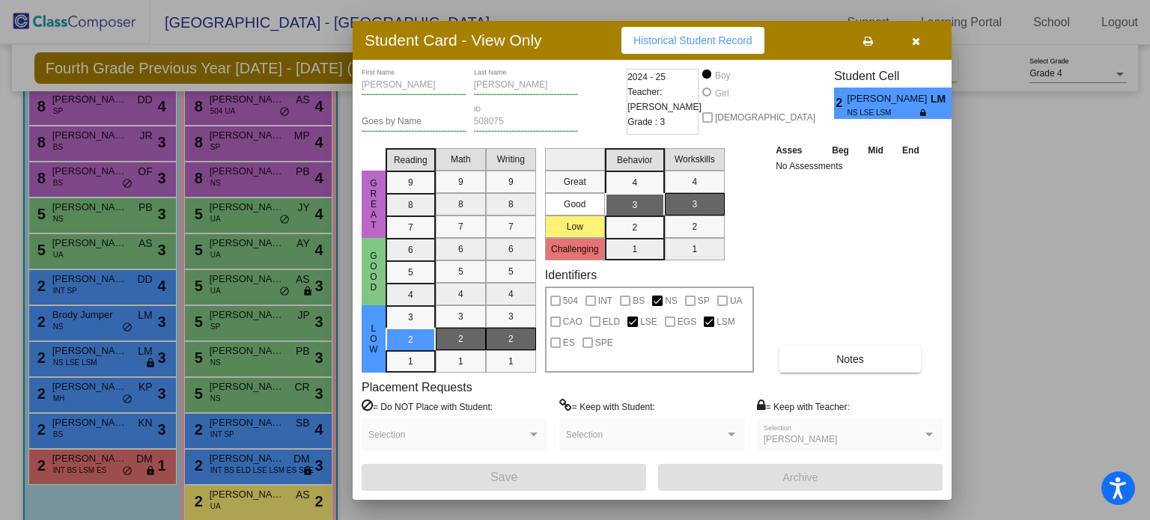
click at [108, 308] on div at bounding box center [575, 260] width 1150 height 520
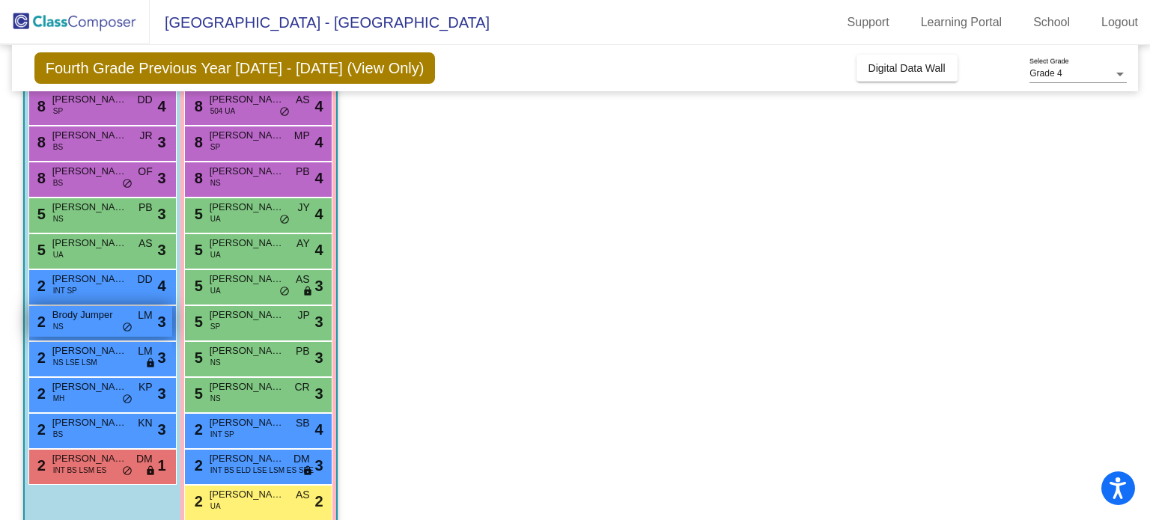
click at [79, 315] on span "Brody Jumper" at bounding box center [89, 315] width 75 height 15
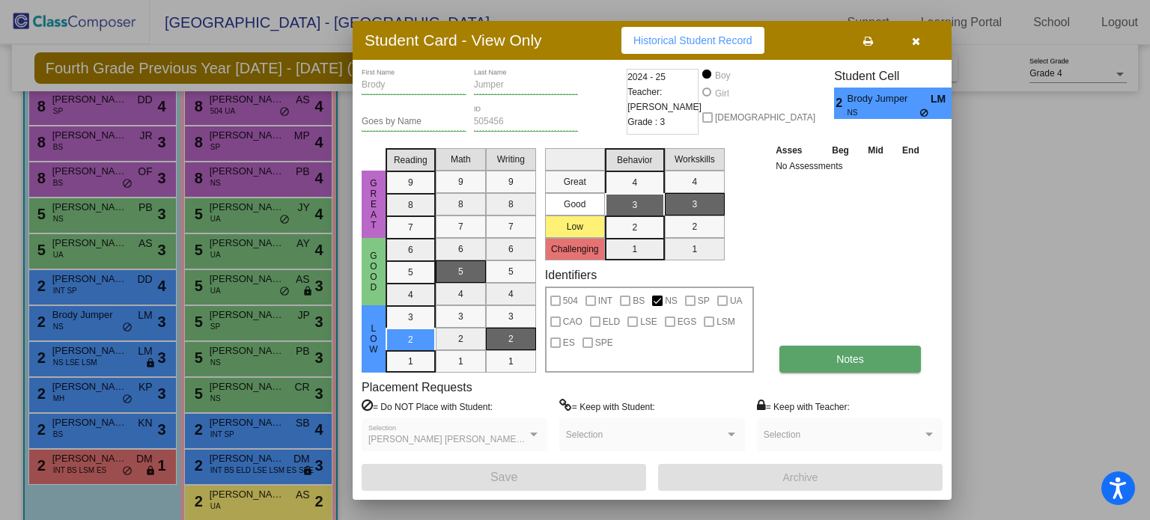
click at [837, 361] on span "Notes" at bounding box center [850, 359] width 28 height 12
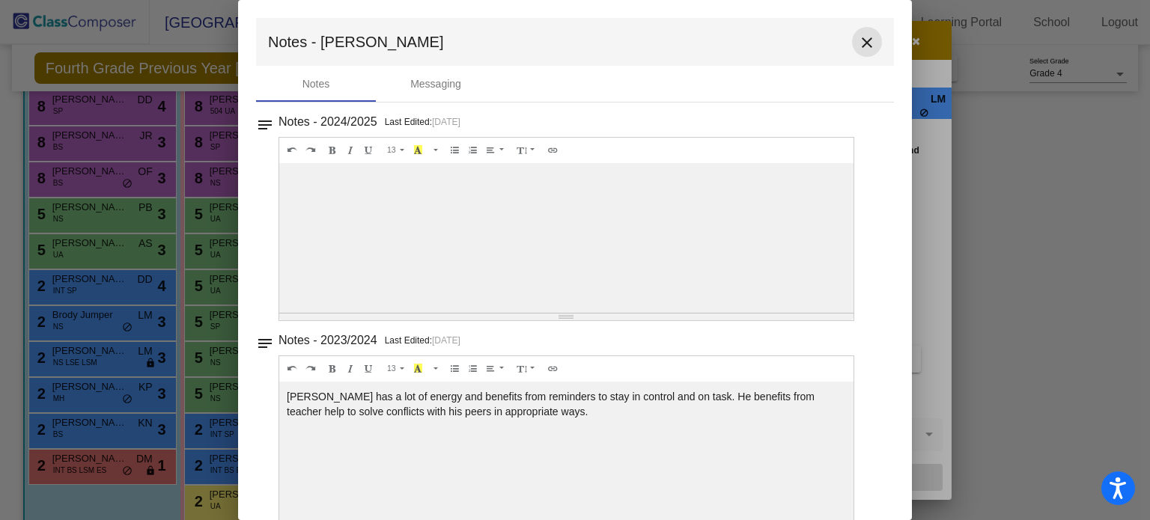
click at [863, 35] on mat-icon "close" at bounding box center [867, 43] width 18 height 18
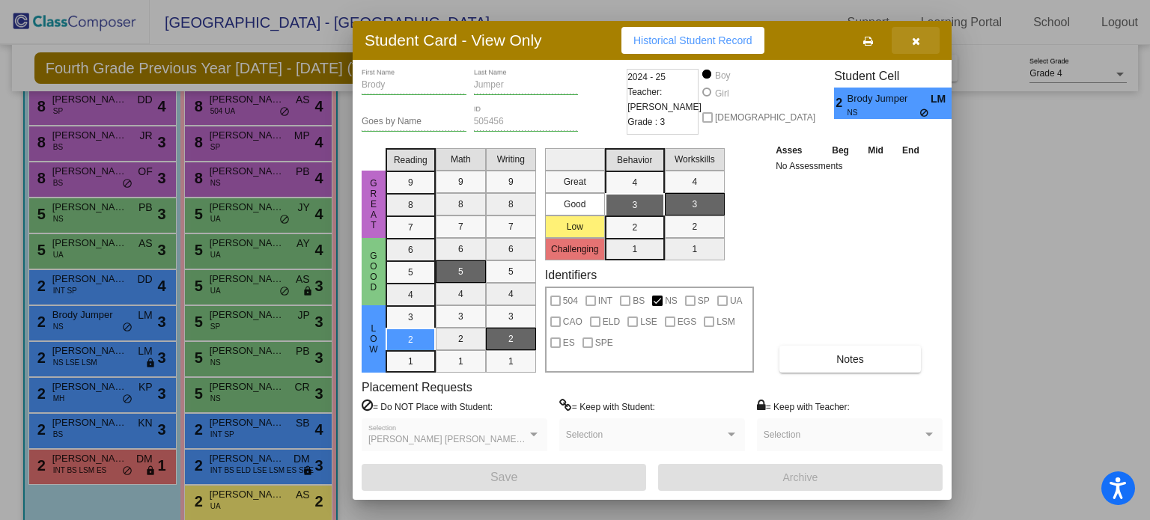
click at [914, 41] on icon "button" at bounding box center [916, 41] width 8 height 10
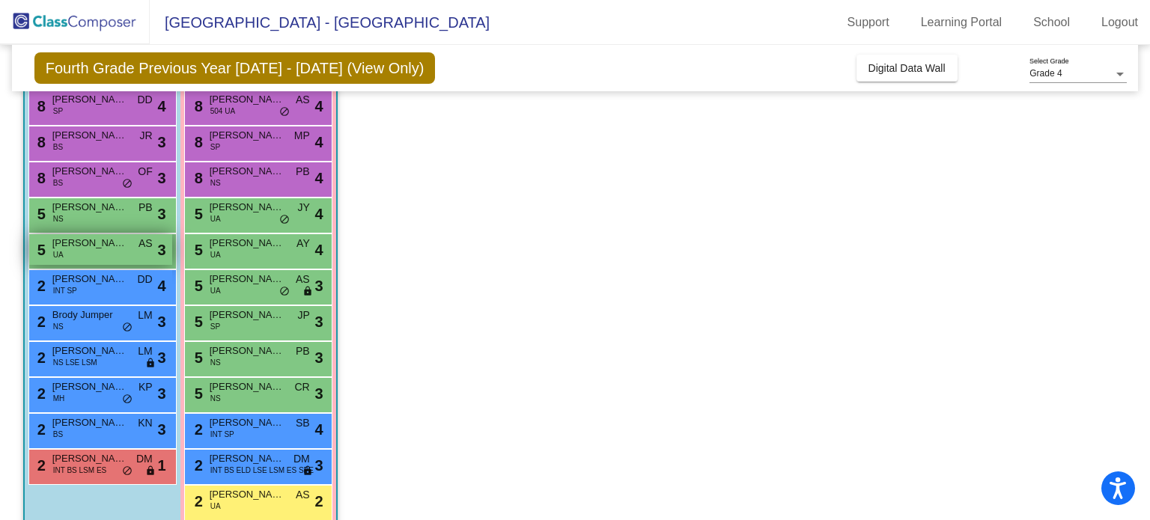
click at [126, 248] on span "[PERSON_NAME]" at bounding box center [89, 243] width 75 height 15
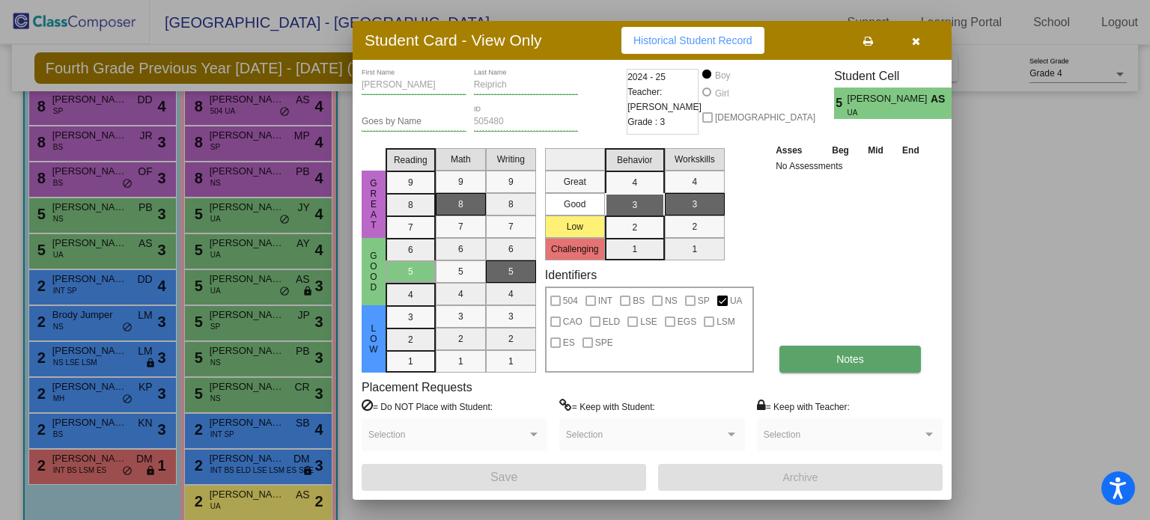
click at [865, 359] on button "Notes" at bounding box center [849, 359] width 141 height 27
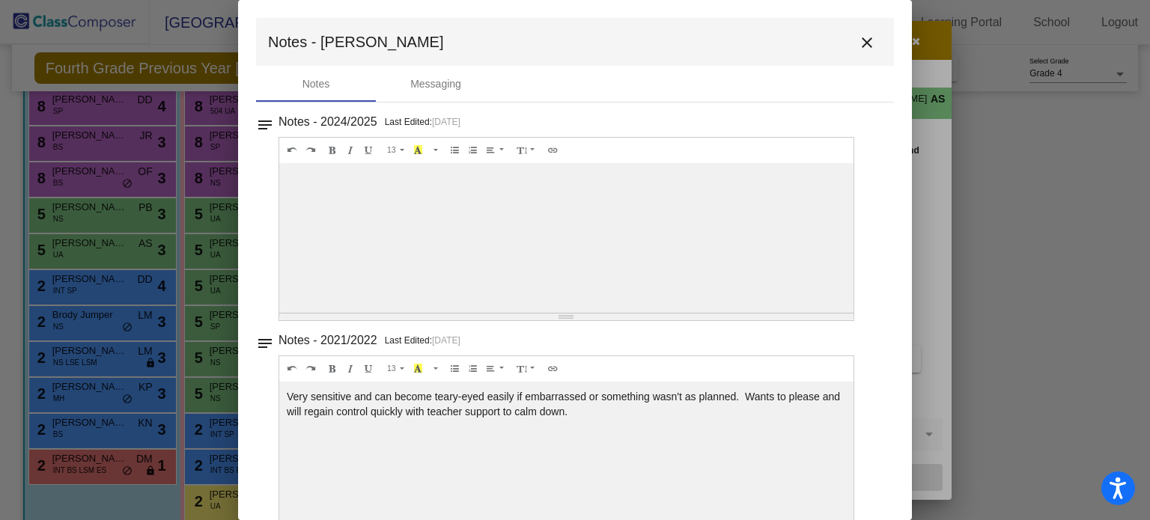
click at [859, 35] on mat-icon "close" at bounding box center [867, 43] width 18 height 18
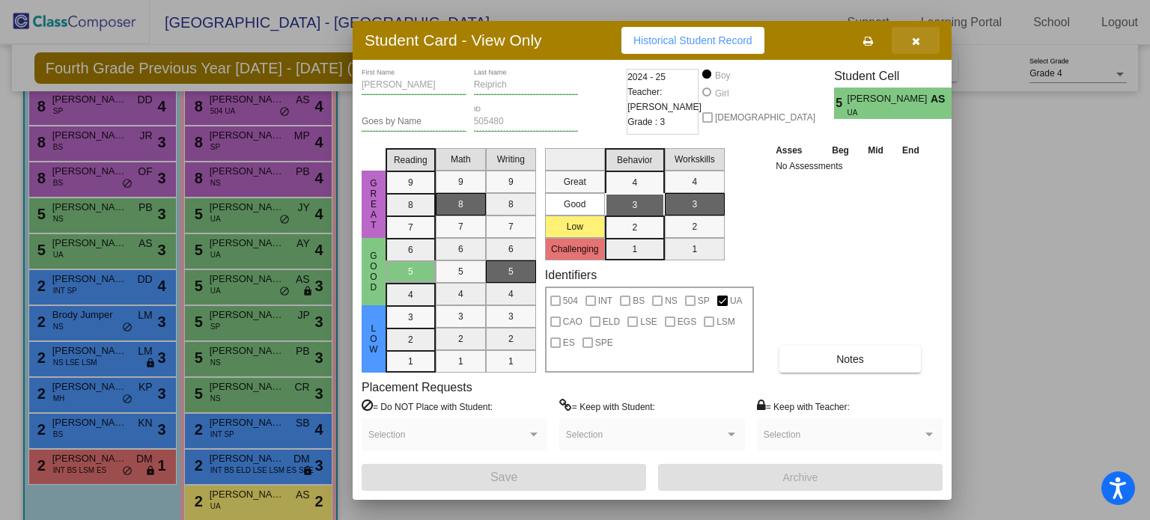
drag, startPoint x: 918, startPoint y: 38, endPoint x: 867, endPoint y: 46, distance: 52.3
click at [919, 38] on icon "button" at bounding box center [916, 41] width 8 height 10
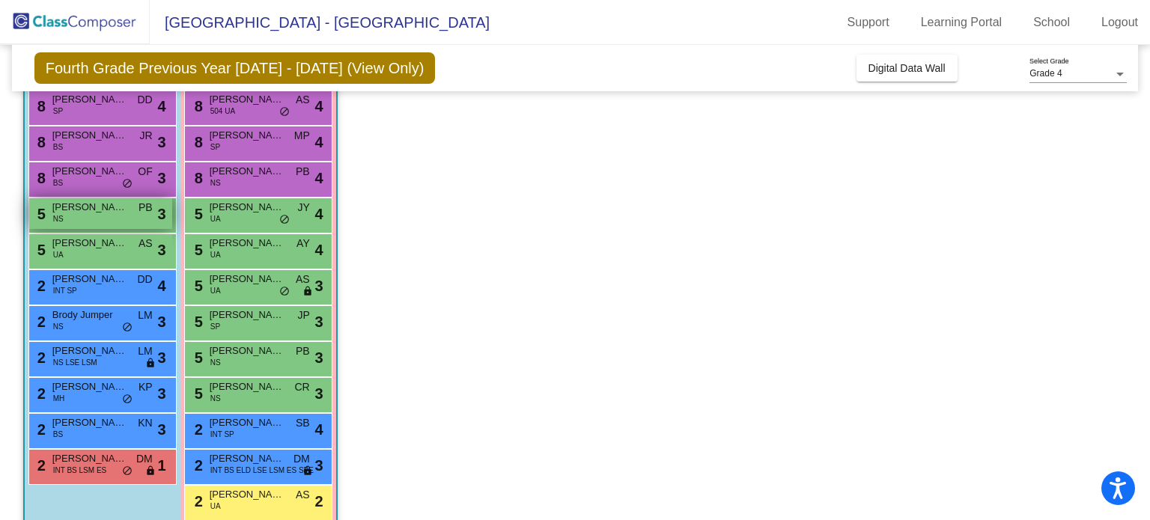
click at [132, 224] on div "5 [PERSON_NAME] NS PB lock do_not_disturb_alt 3" at bounding box center [100, 213] width 143 height 31
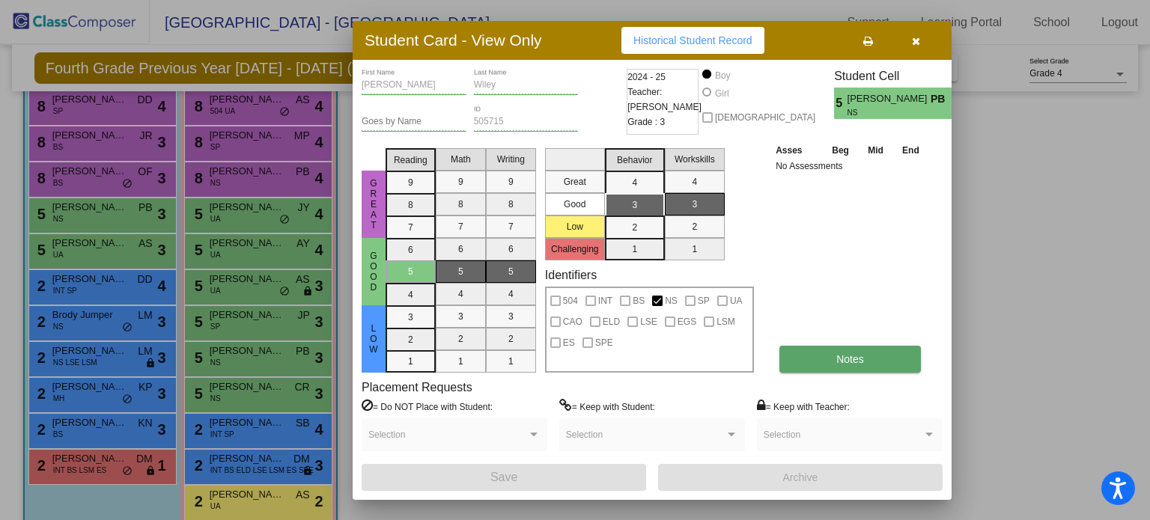
click at [873, 352] on button "Notes" at bounding box center [849, 359] width 141 height 27
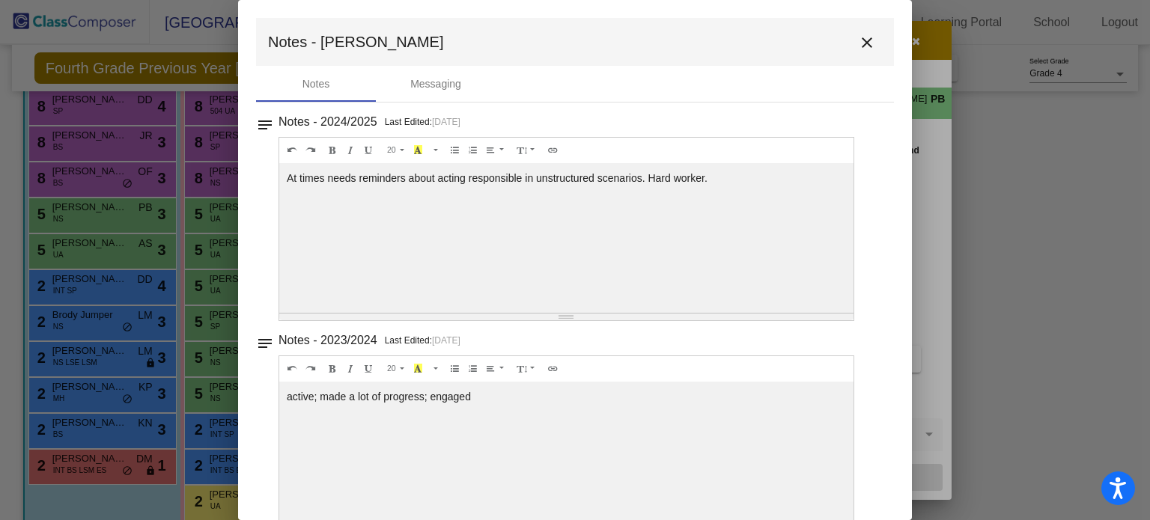
drag, startPoint x: 854, startPoint y: 44, endPoint x: 835, endPoint y: 53, distance: 20.8
click at [858, 44] on mat-icon "close" at bounding box center [867, 43] width 18 height 18
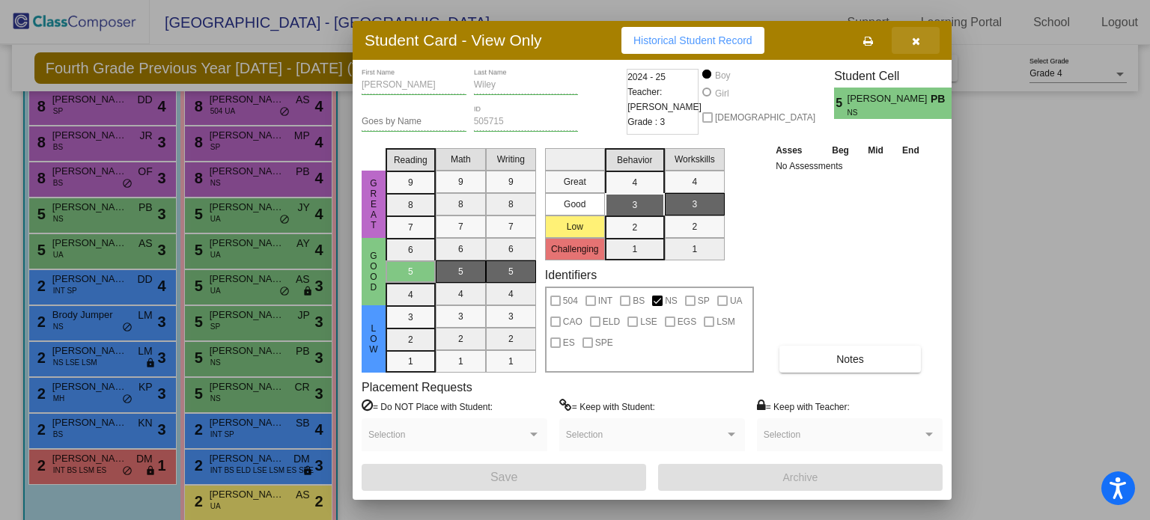
click at [921, 40] on button "button" at bounding box center [915, 40] width 48 height 27
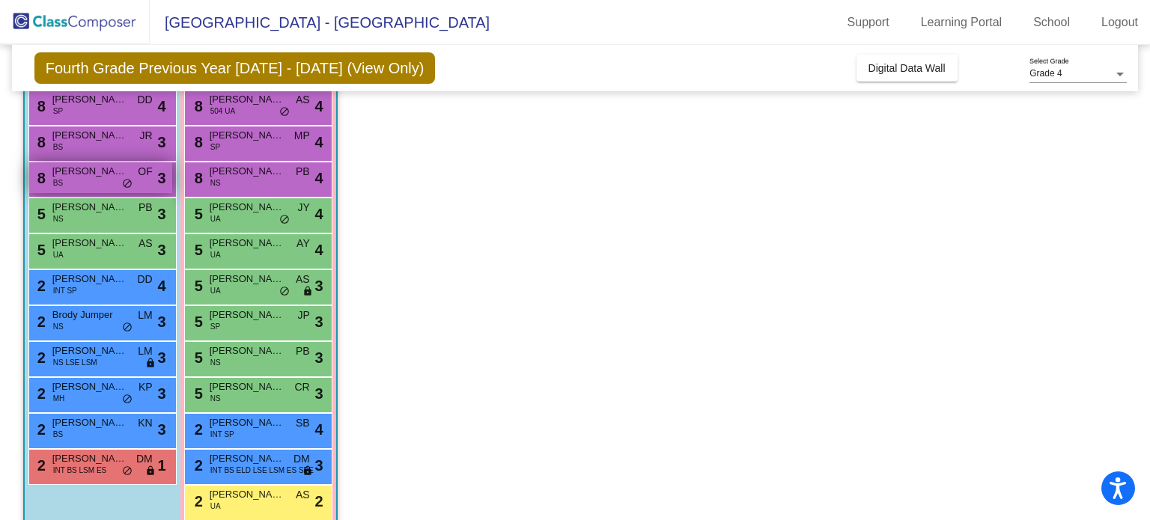
click at [126, 179] on span "do_not_disturb_alt" at bounding box center [127, 184] width 10 height 12
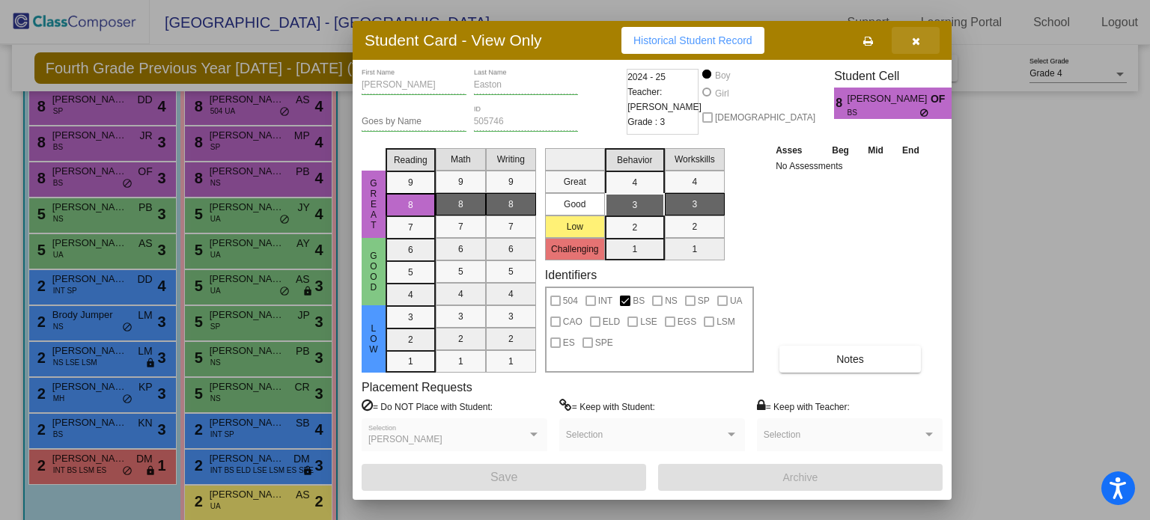
click at [915, 38] on icon "button" at bounding box center [916, 41] width 8 height 10
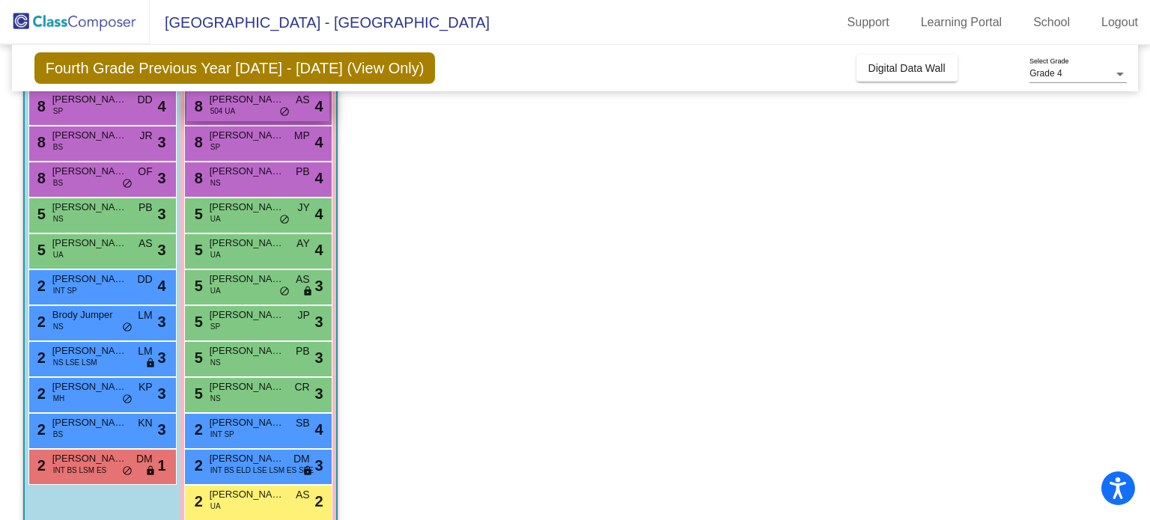
scroll to position [0, 0]
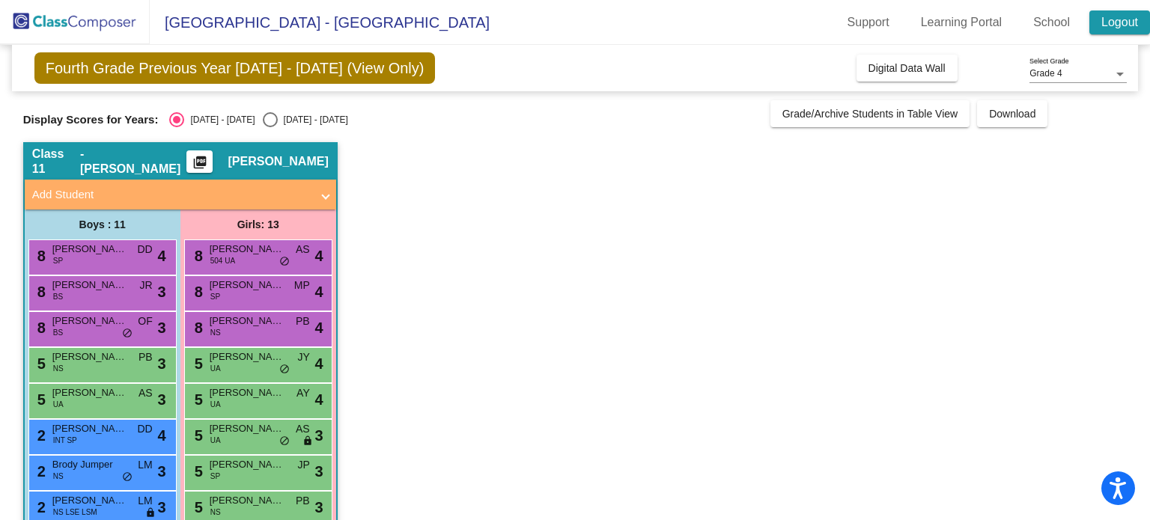
click at [1120, 19] on link "Logout" at bounding box center [1119, 22] width 61 height 24
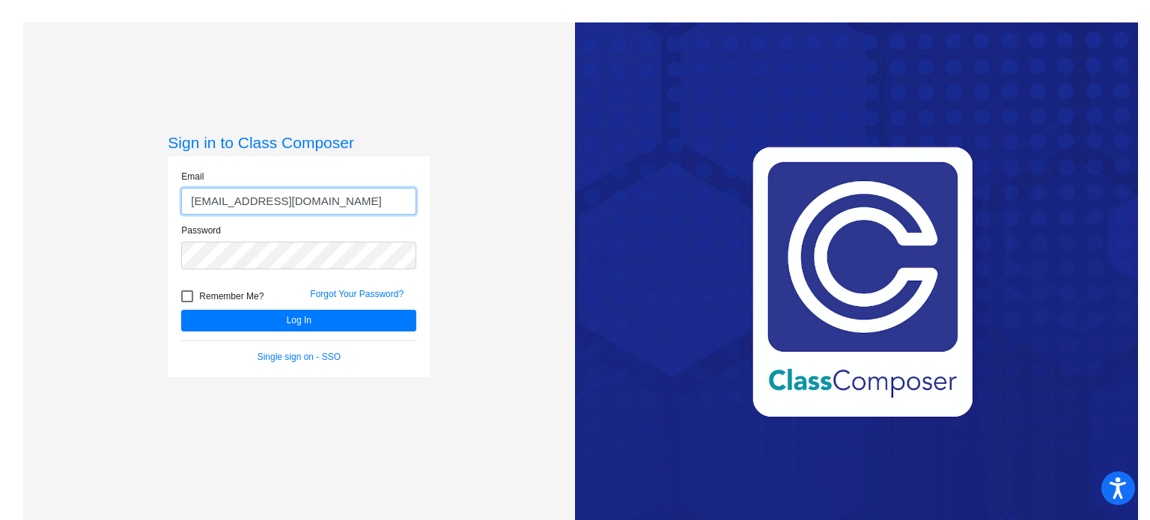
click at [281, 208] on input "[EMAIL_ADDRESS][DOMAIN_NAME]" at bounding box center [298, 202] width 235 height 28
type input "[EMAIL_ADDRESS][DOMAIN_NAME]"
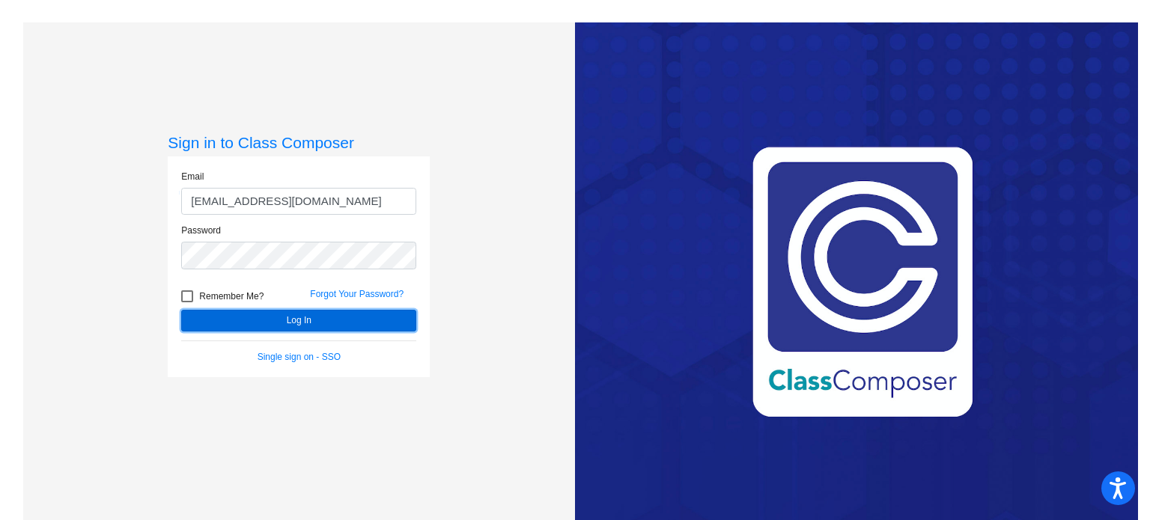
click at [244, 314] on button "Log In" at bounding box center [298, 321] width 235 height 22
